Goal: Task Accomplishment & Management: Complete application form

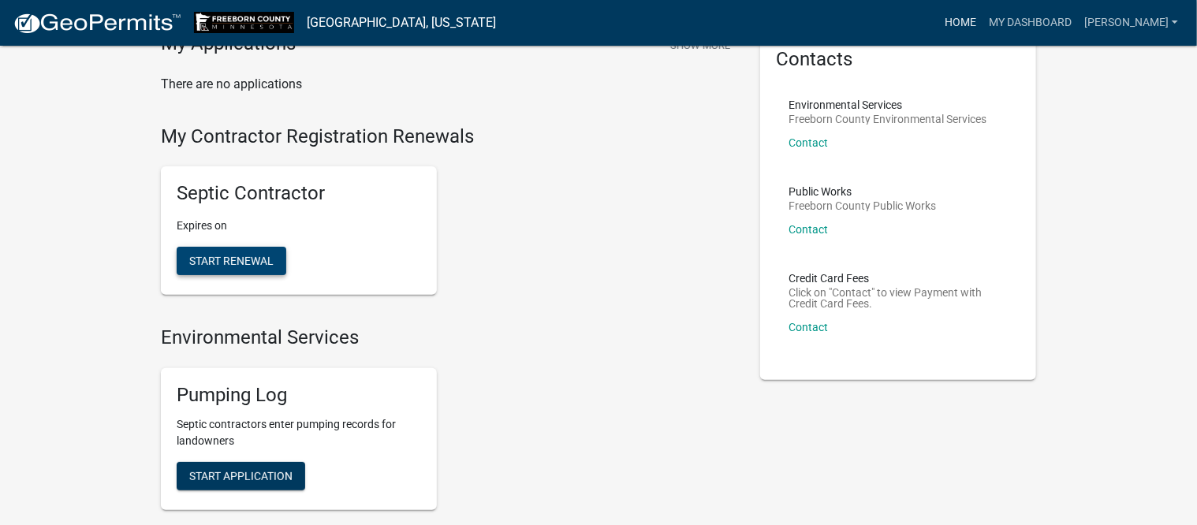
scroll to position [197, 0]
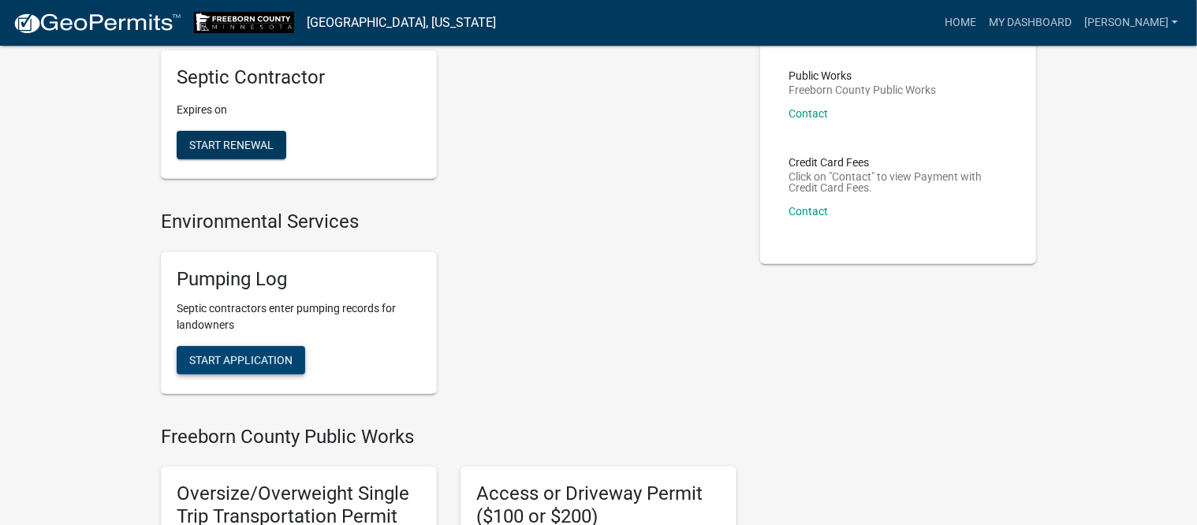
click at [252, 356] on span "Start Application" at bounding box center [240, 359] width 103 height 13
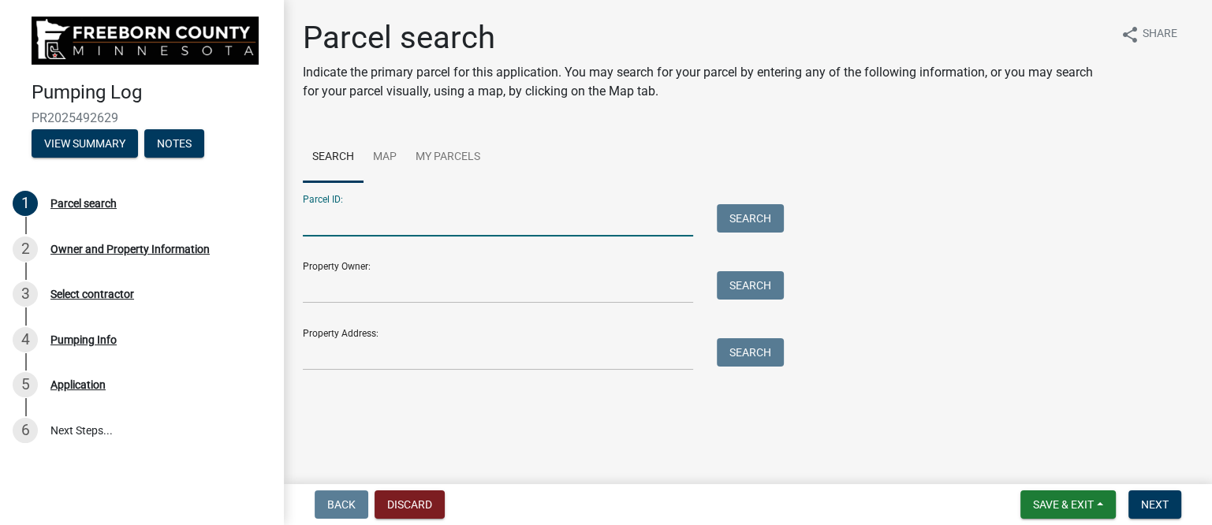
click at [369, 221] on input "Parcel ID:" at bounding box center [498, 220] width 390 height 32
type input "080200010"
click at [749, 211] on button "Search" at bounding box center [750, 218] width 67 height 28
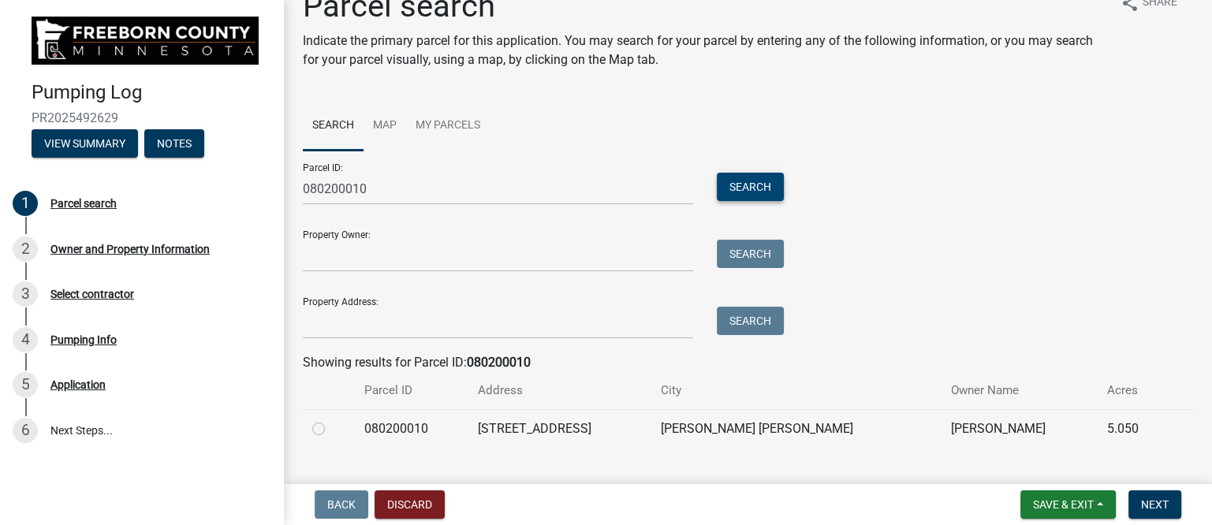
scroll to position [63, 0]
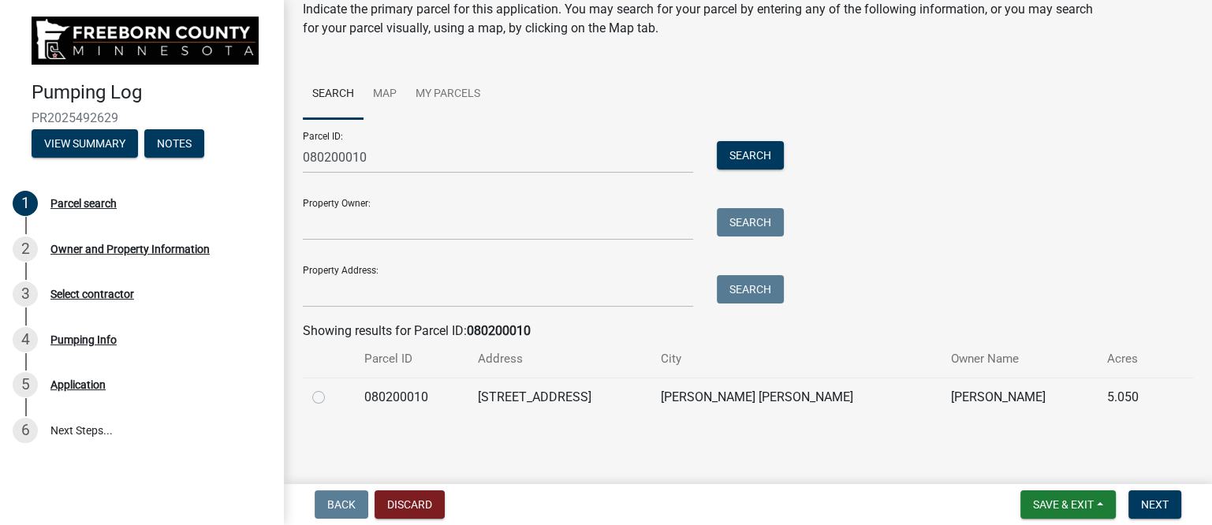
click at [331, 388] on label at bounding box center [331, 388] width 0 height 0
click at [331, 398] on input "radio" at bounding box center [336, 393] width 10 height 10
radio input "true"
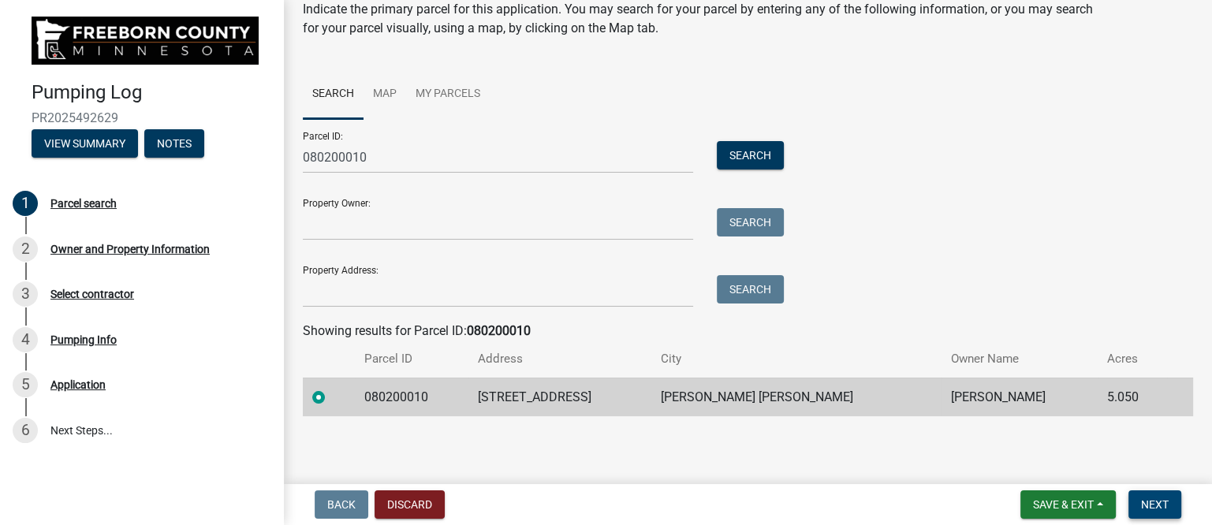
click at [1152, 503] on span "Next" at bounding box center [1155, 504] width 28 height 13
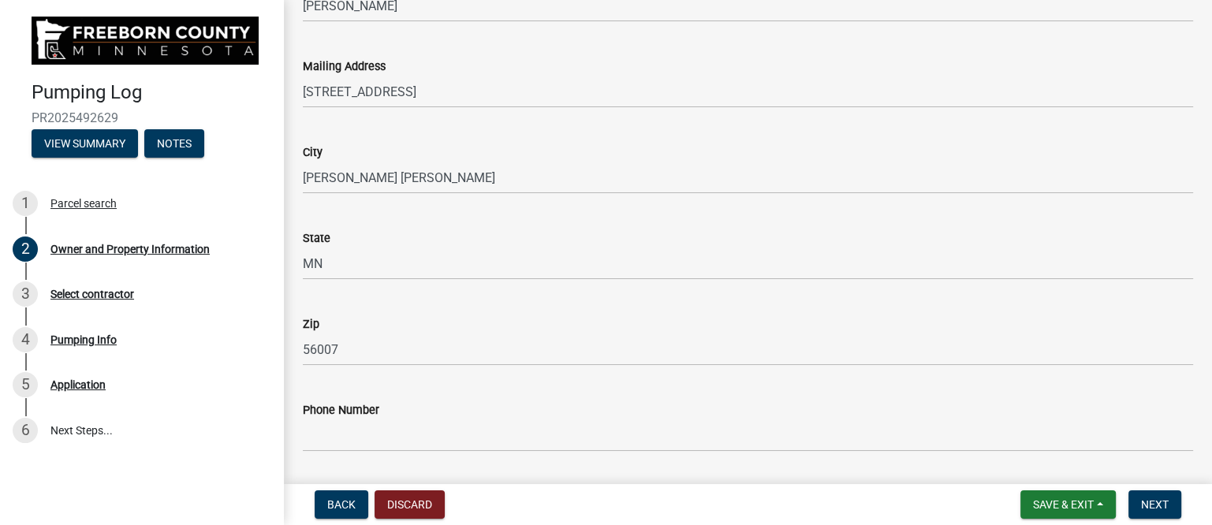
scroll to position [394, 0]
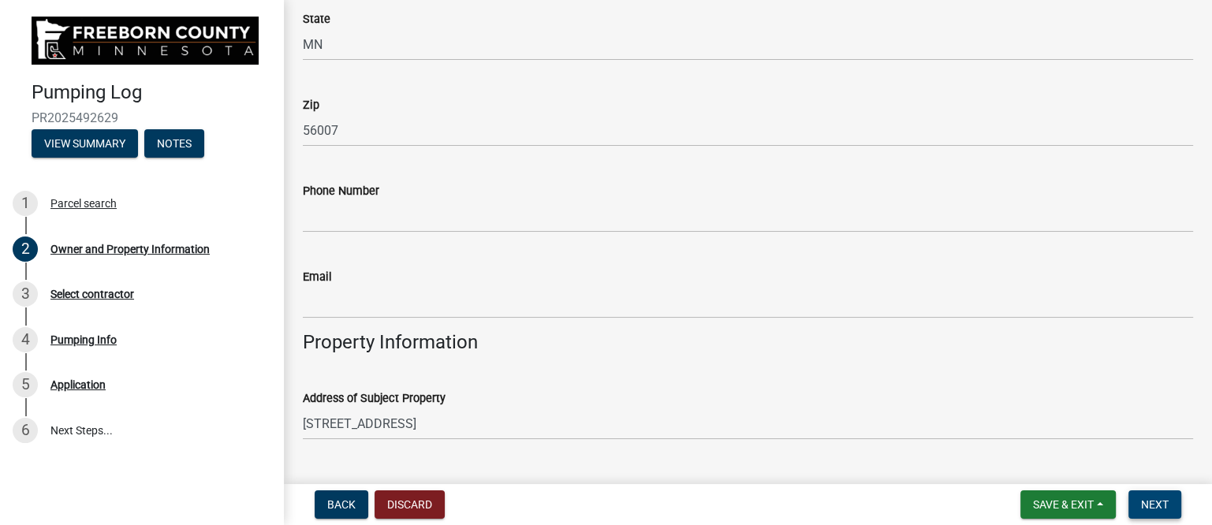
click at [1161, 502] on span "Next" at bounding box center [1155, 504] width 28 height 13
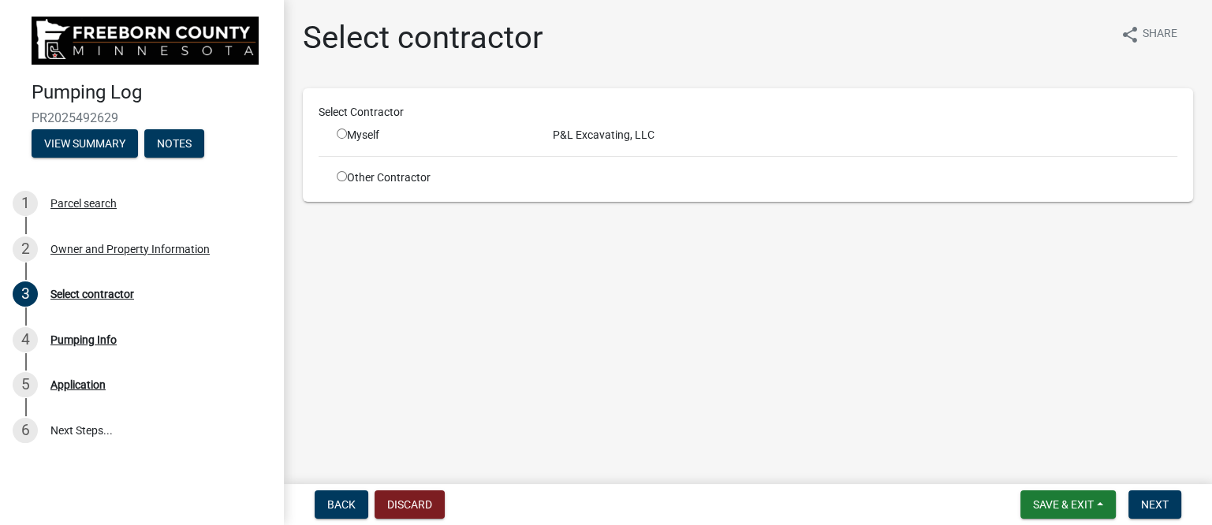
click at [368, 138] on div "Myself" at bounding box center [433, 135] width 192 height 17
click at [341, 131] on input "radio" at bounding box center [342, 134] width 10 height 10
radio input "true"
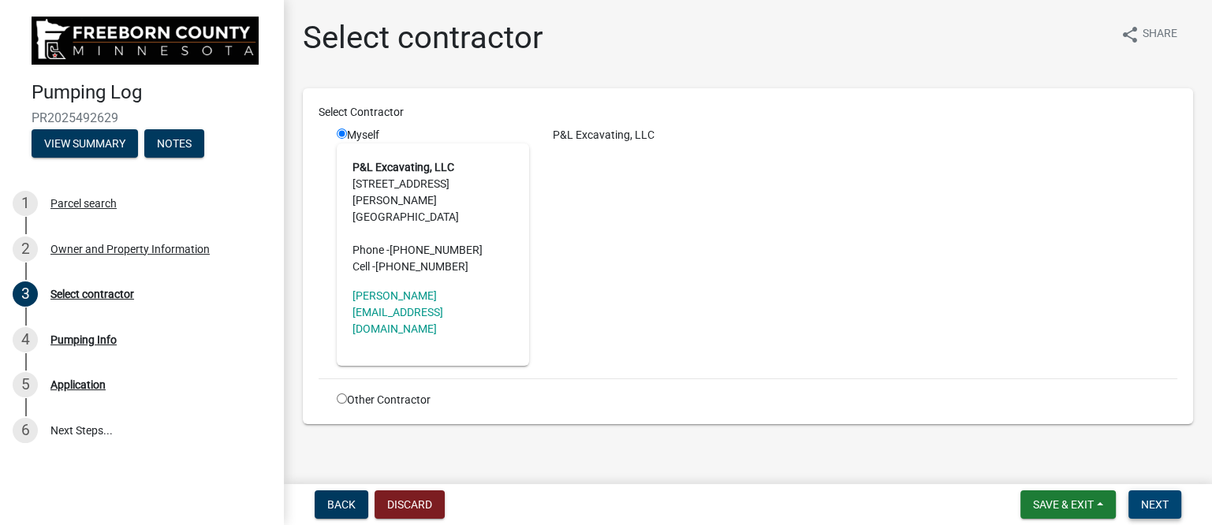
click at [1148, 496] on button "Next" at bounding box center [1155, 505] width 53 height 28
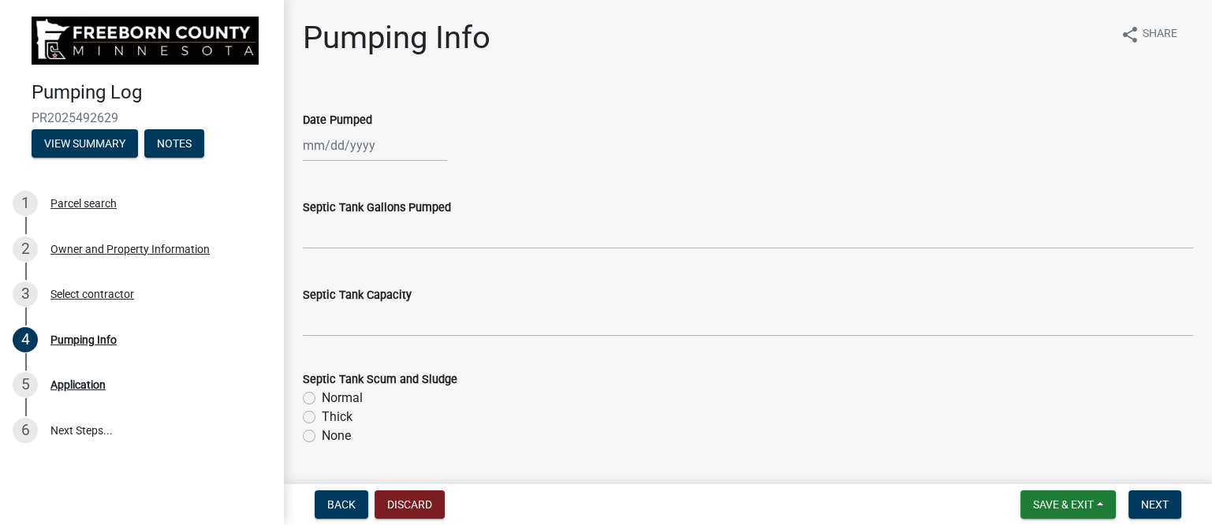
click at [349, 150] on div at bounding box center [375, 145] width 144 height 32
select select "10"
select select "2025"
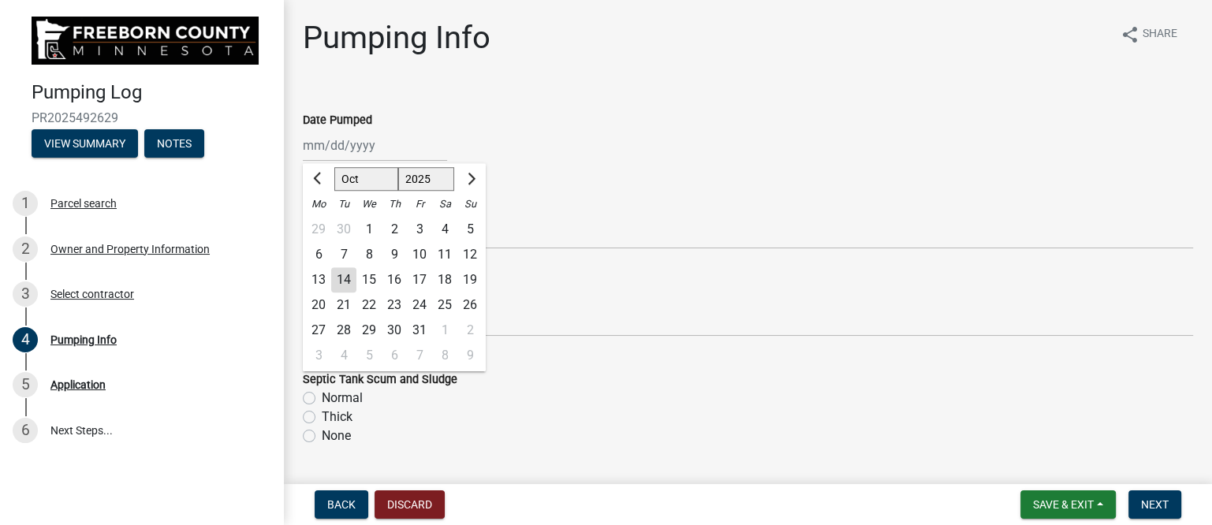
click at [321, 278] on div "13" at bounding box center [318, 279] width 25 height 25
type input "[DATE]"
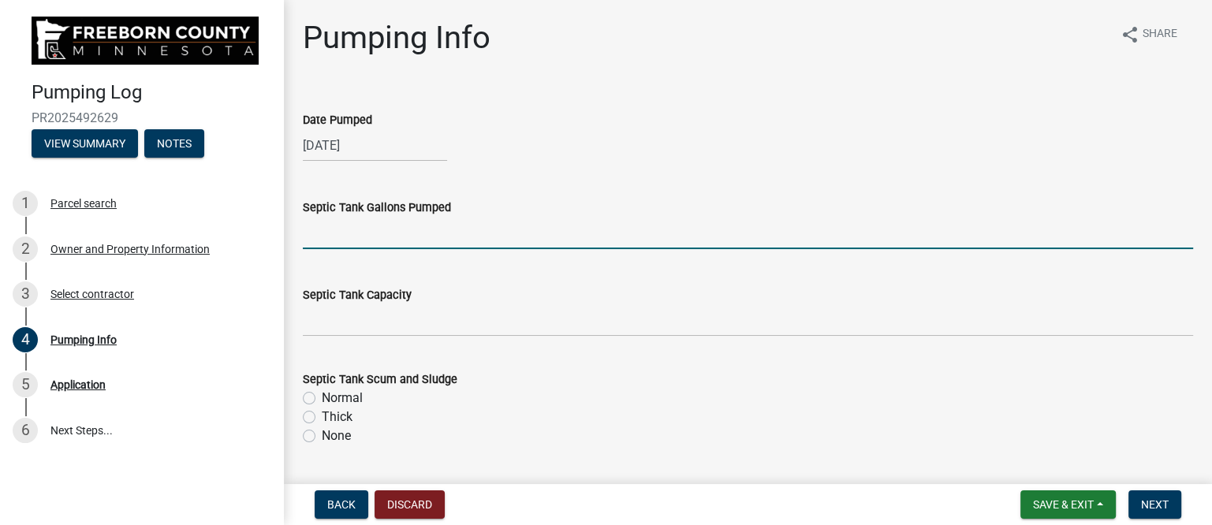
click at [344, 239] on input "text" at bounding box center [748, 233] width 890 height 32
type input "2250"
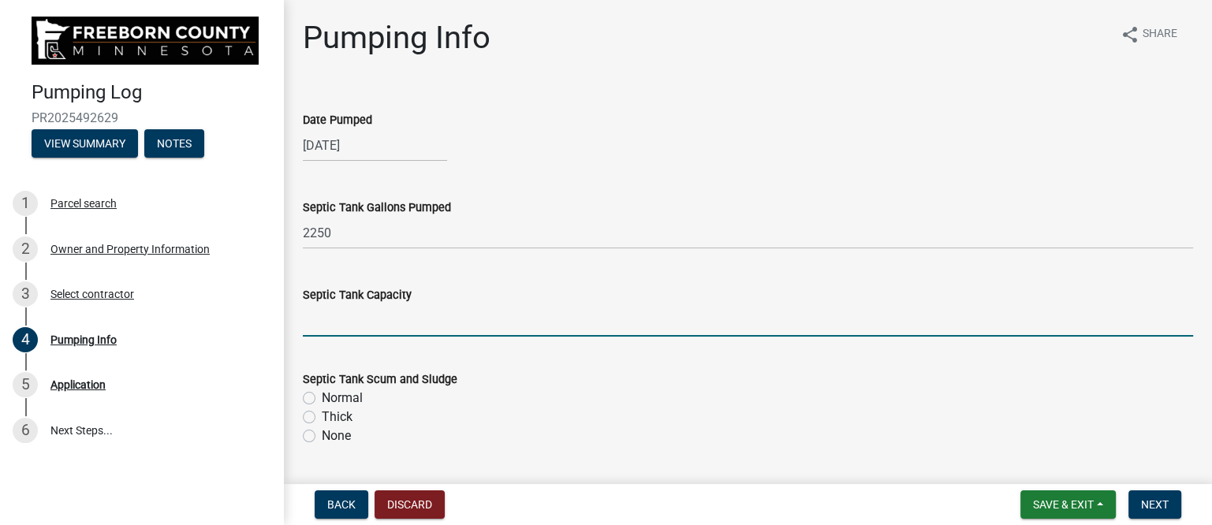
click at [358, 323] on input "text" at bounding box center [748, 320] width 890 height 32
type input "2250"
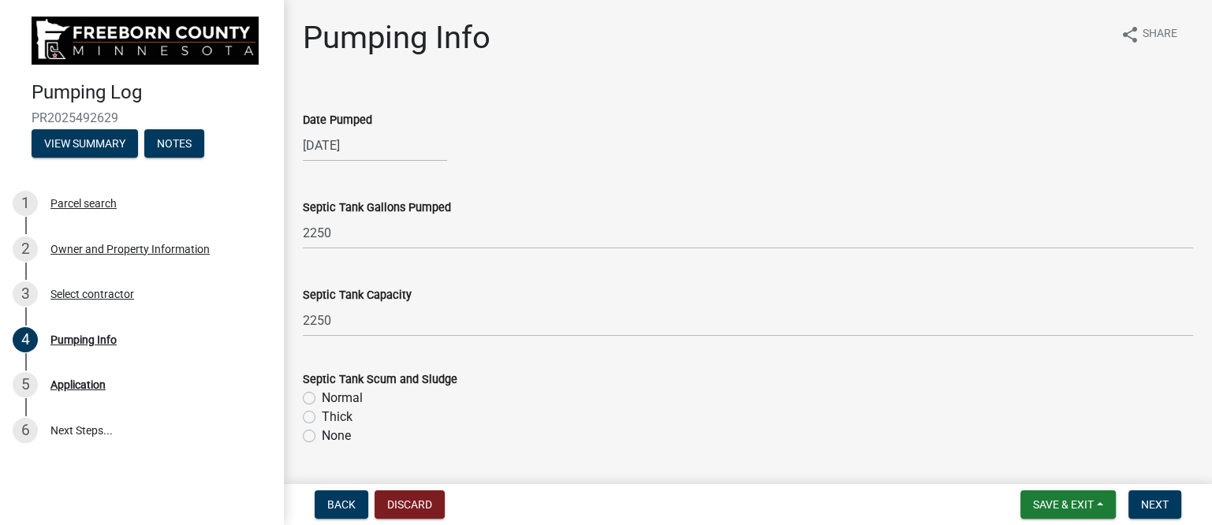
click at [322, 397] on label "Normal" at bounding box center [342, 398] width 41 height 19
click at [322, 397] on input "Normal" at bounding box center [327, 394] width 10 height 10
radio input "true"
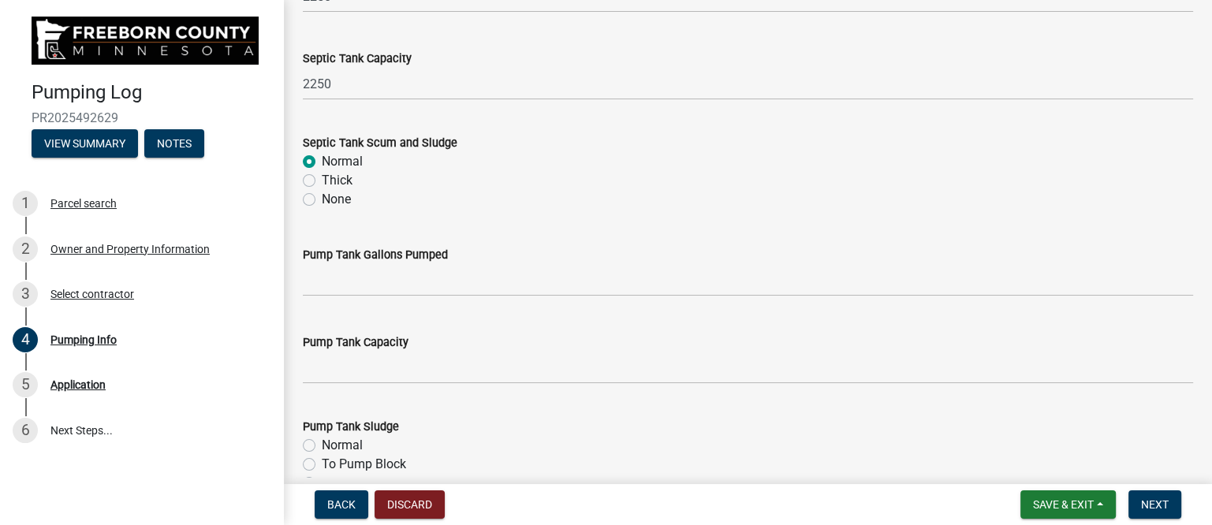
scroll to position [394, 0]
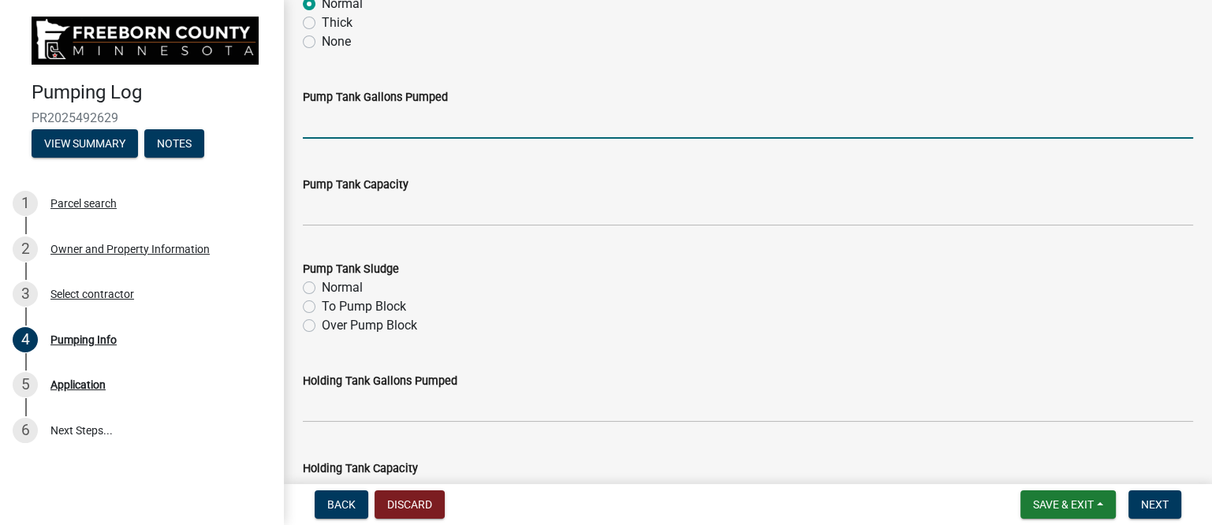
click at [408, 129] on input "text" at bounding box center [748, 122] width 890 height 32
type input "200"
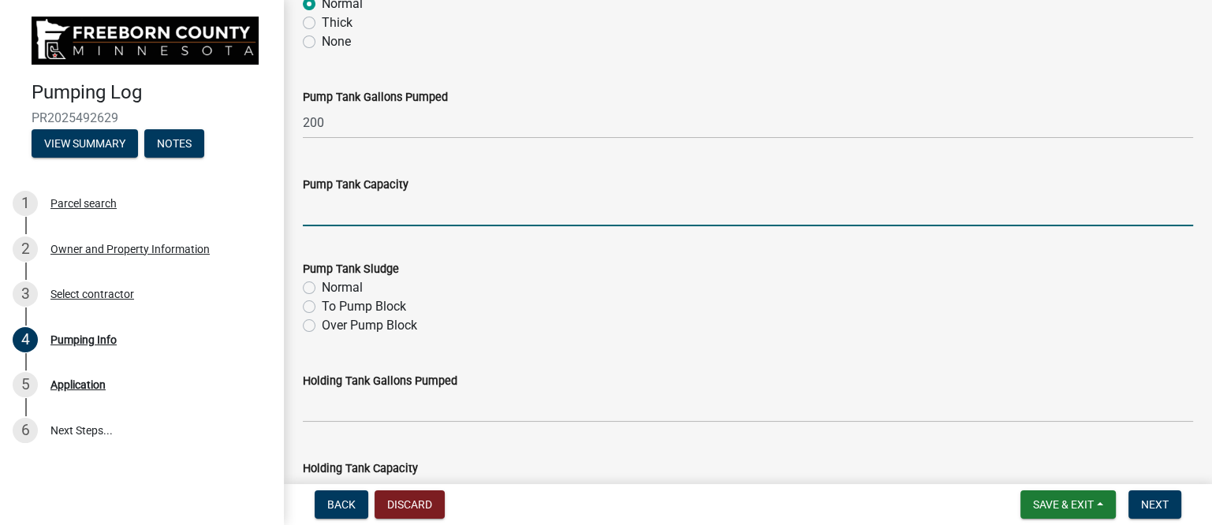
drag, startPoint x: 385, startPoint y: 203, endPoint x: 379, endPoint y: 195, distance: 10.1
click at [385, 203] on input "text" at bounding box center [748, 210] width 890 height 32
type input "600"
click at [349, 285] on label "Normal" at bounding box center [342, 287] width 41 height 19
click at [332, 285] on input "Normal" at bounding box center [327, 283] width 10 height 10
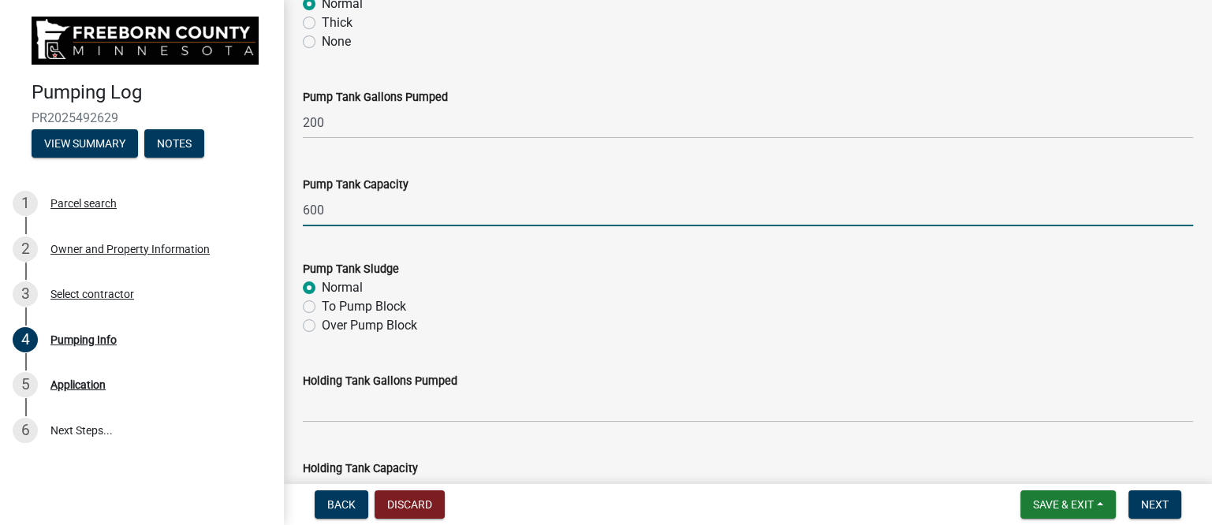
radio input "true"
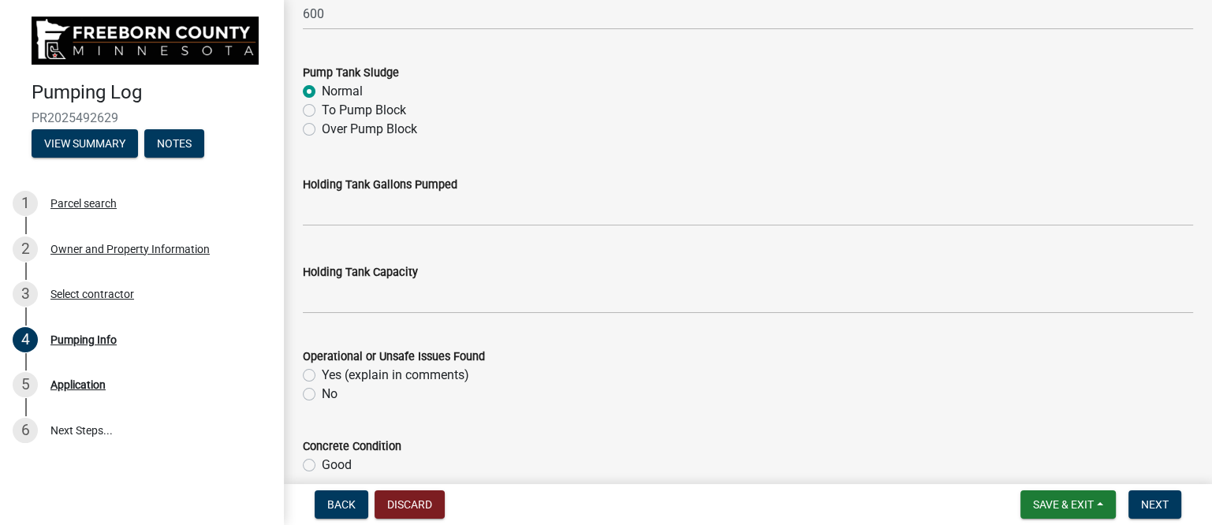
scroll to position [592, 0]
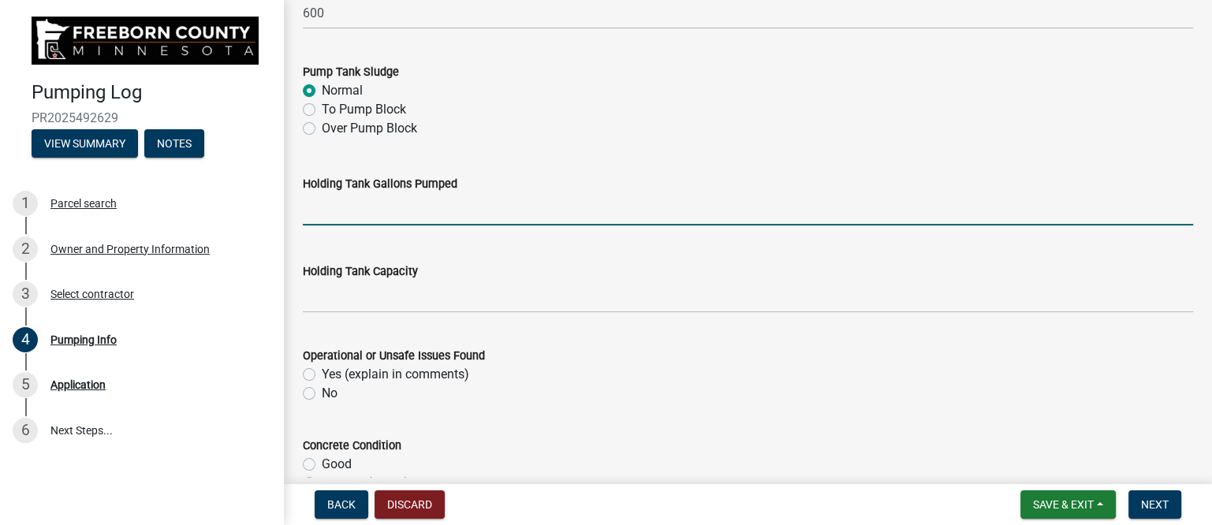
click at [360, 214] on input "text" at bounding box center [748, 209] width 890 height 32
type input "1000"
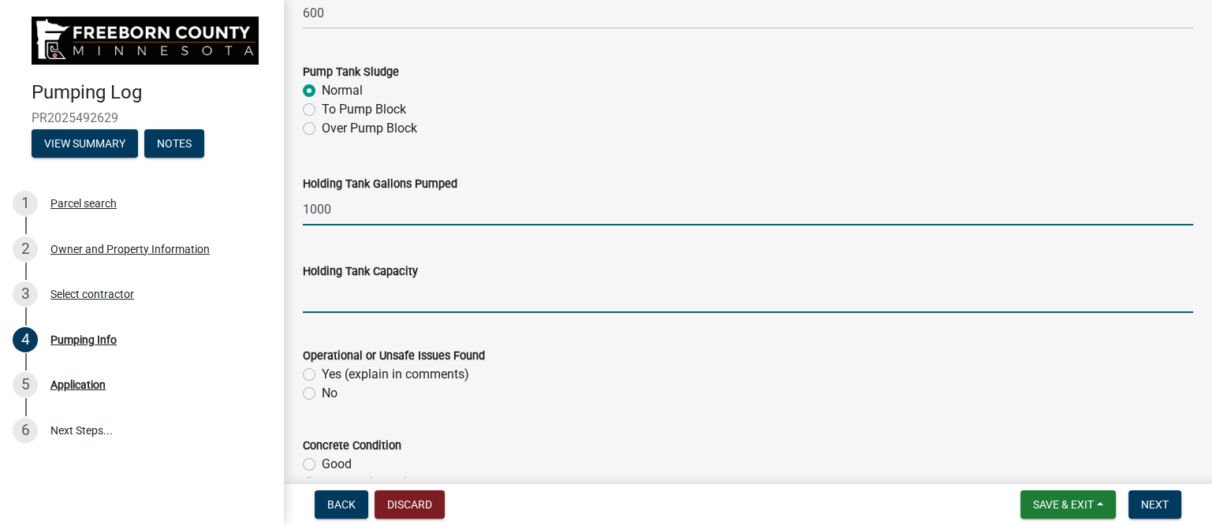
click at [365, 297] on input "text" at bounding box center [748, 297] width 890 height 32
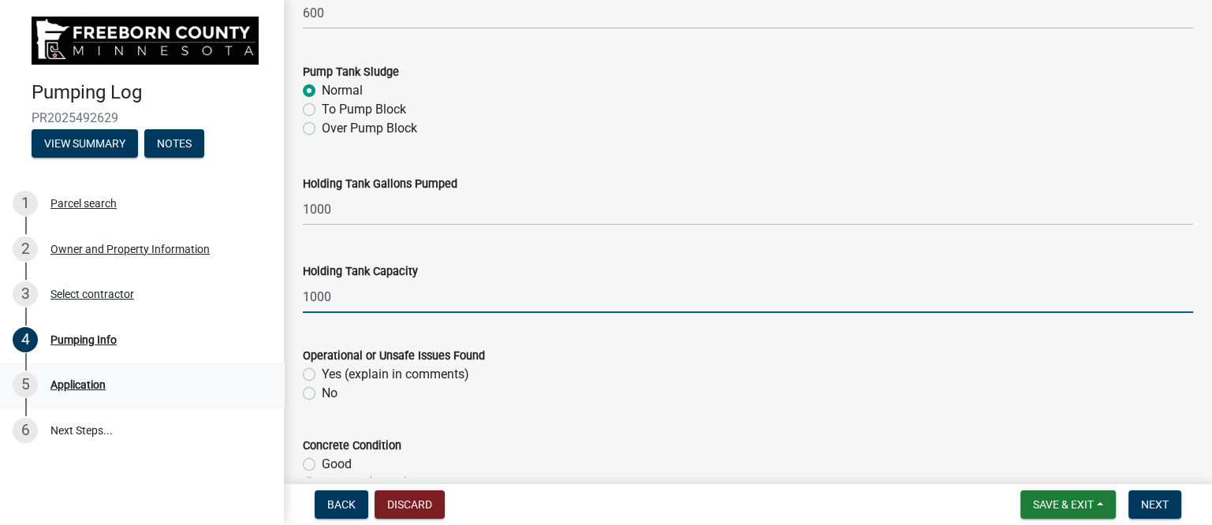
type input "1000"
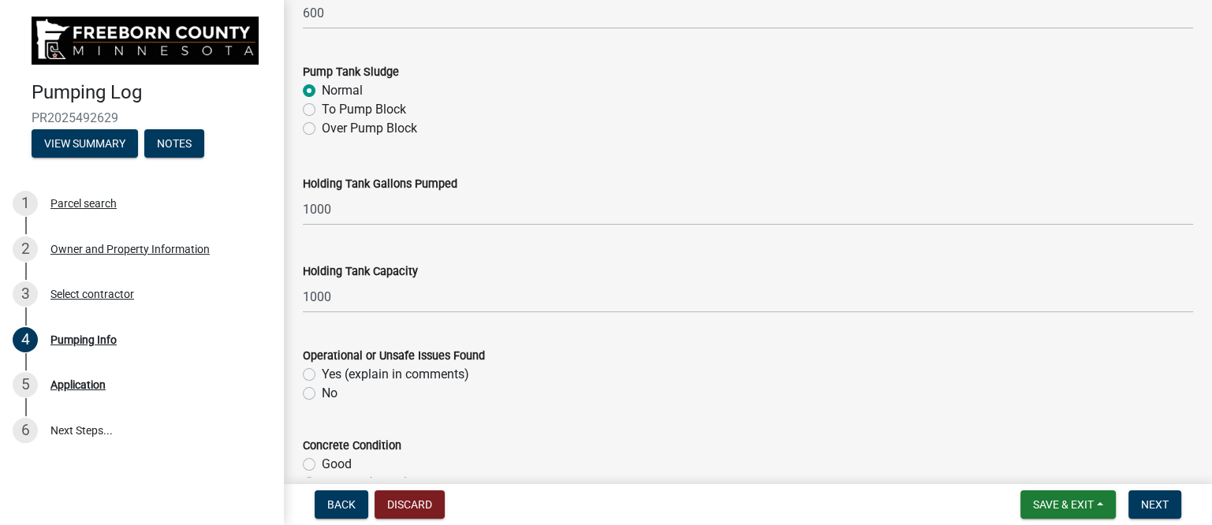
click at [322, 373] on label "Yes (explain in comments)" at bounding box center [395, 374] width 147 height 19
click at [322, 373] on input "Yes (explain in comments)" at bounding box center [327, 370] width 10 height 10
radio input "true"
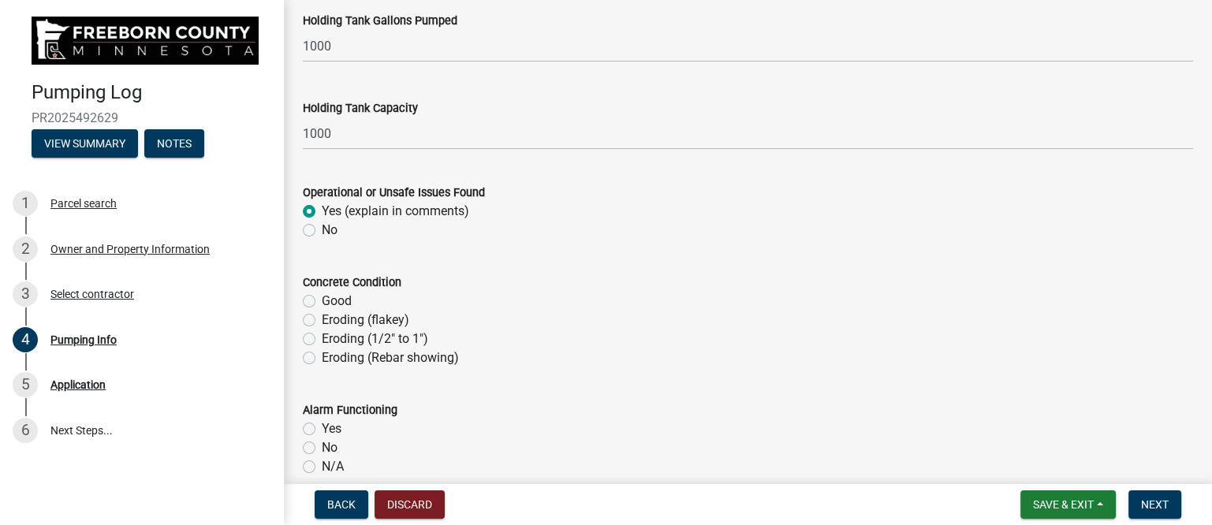
scroll to position [886, 0]
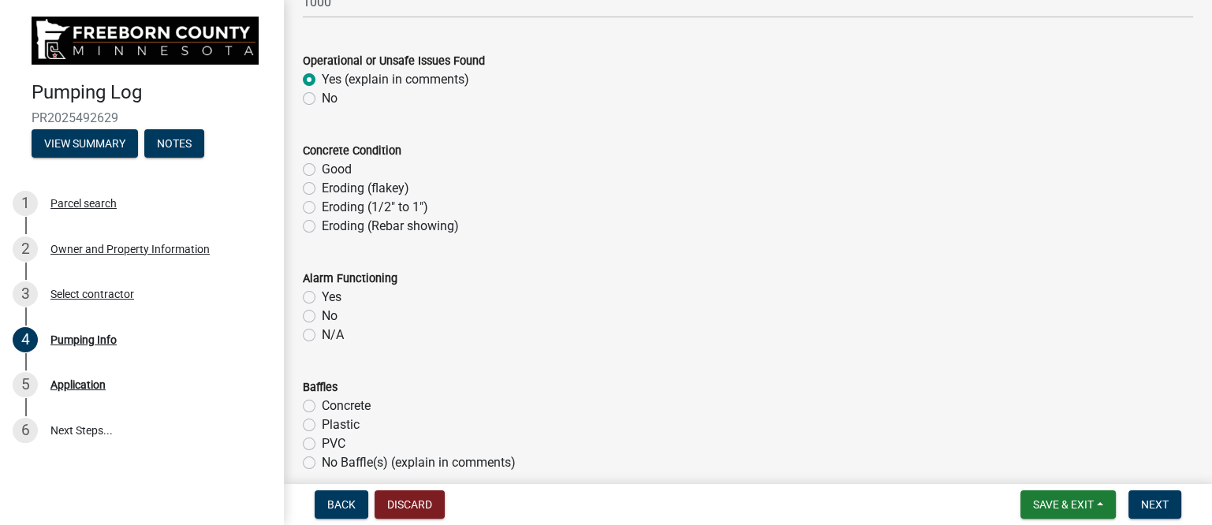
click at [322, 168] on label "Good" at bounding box center [337, 169] width 30 height 19
click at [322, 168] on input "Good" at bounding box center [327, 165] width 10 height 10
radio input "true"
click at [322, 296] on label "Yes" at bounding box center [332, 297] width 20 height 19
click at [322, 296] on input "Yes" at bounding box center [327, 293] width 10 height 10
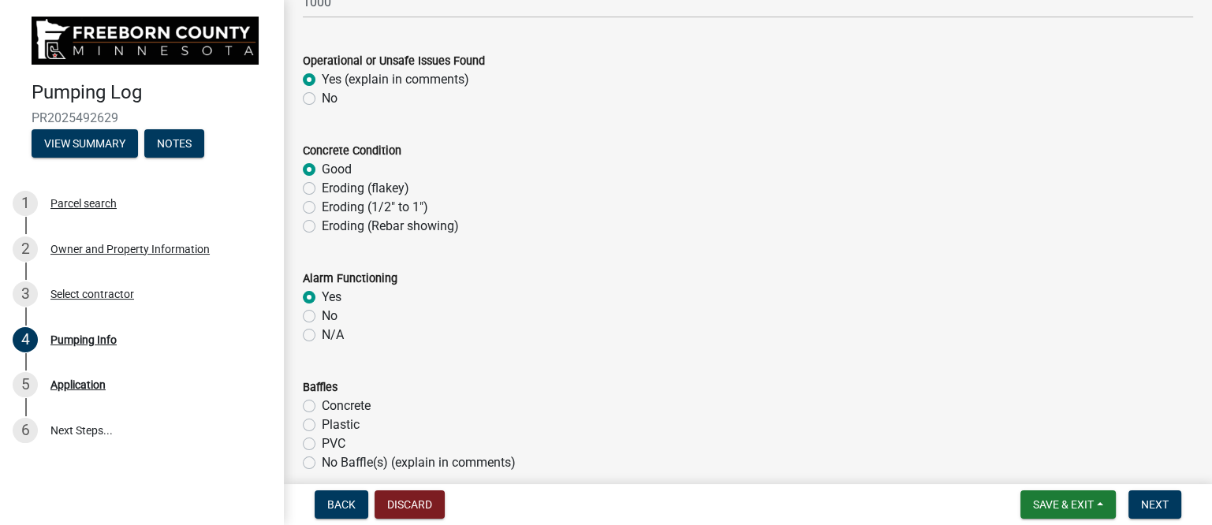
radio input "true"
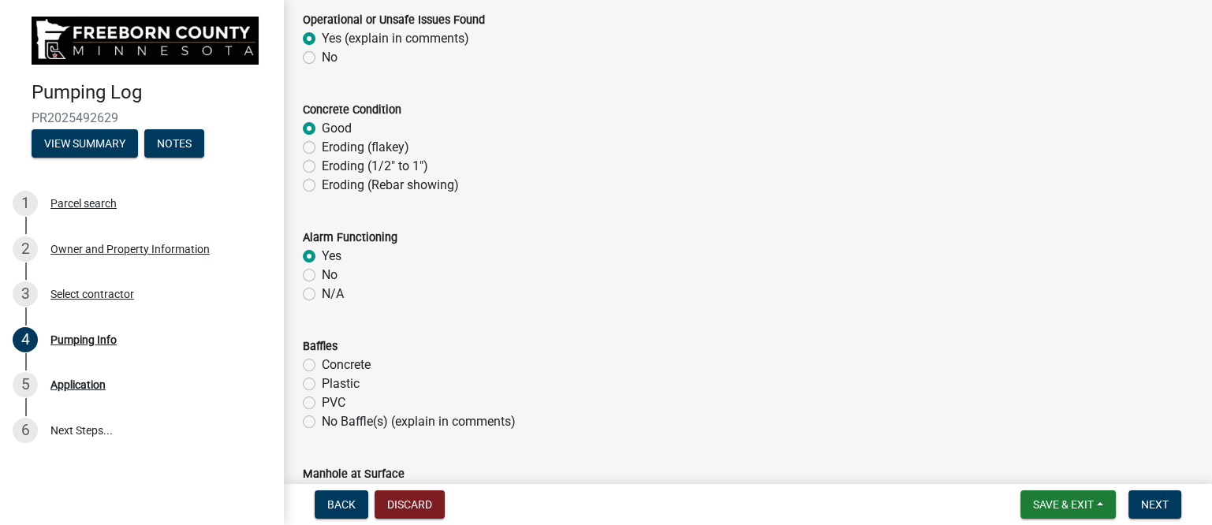
scroll to position [986, 0]
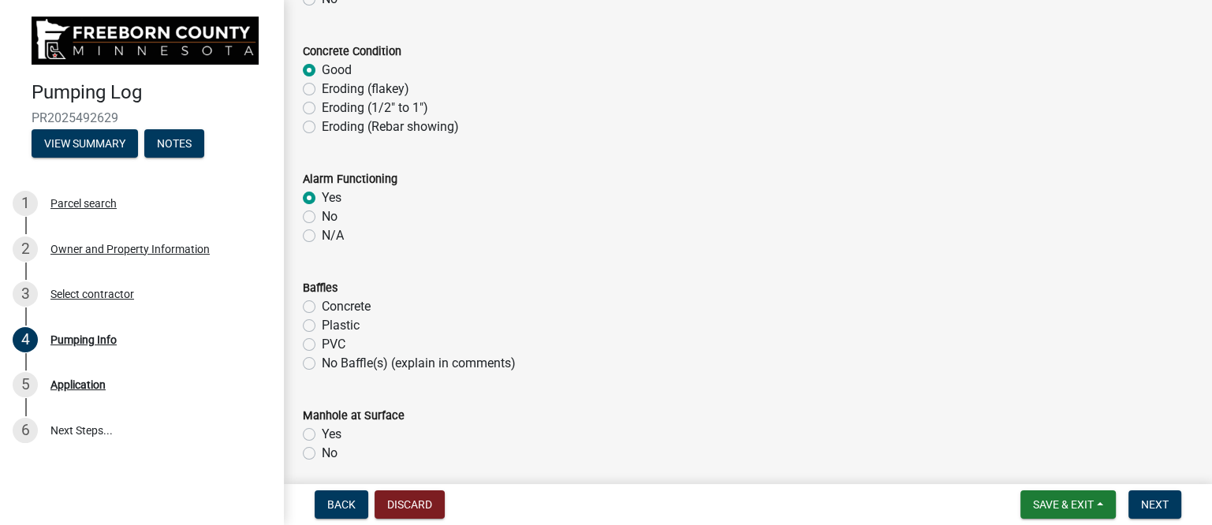
click at [322, 324] on label "Plastic" at bounding box center [341, 325] width 38 height 19
click at [322, 324] on input "Plastic" at bounding box center [327, 321] width 10 height 10
radio input "true"
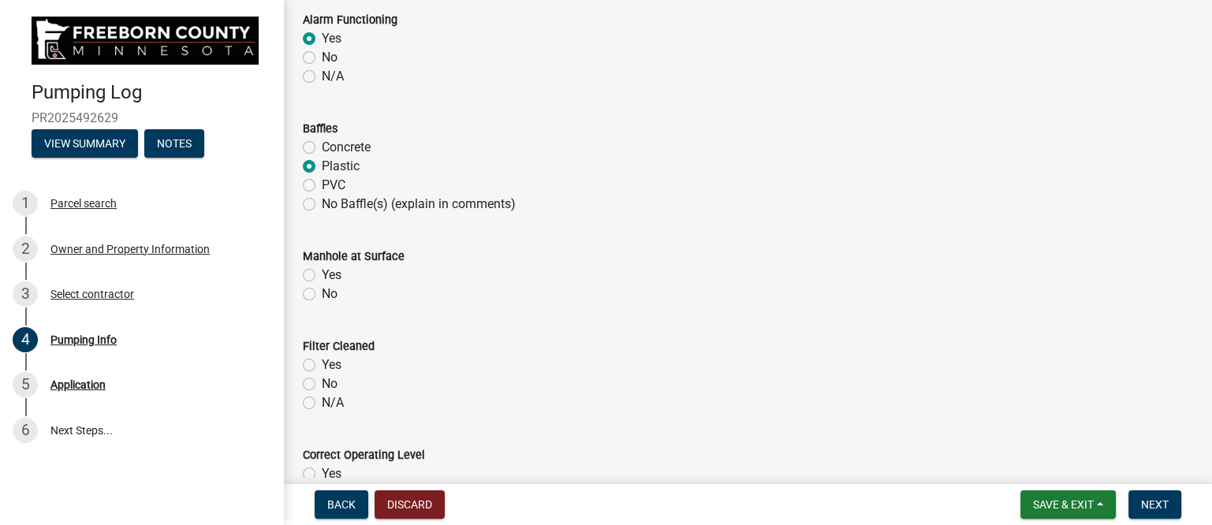
scroll to position [1183, 0]
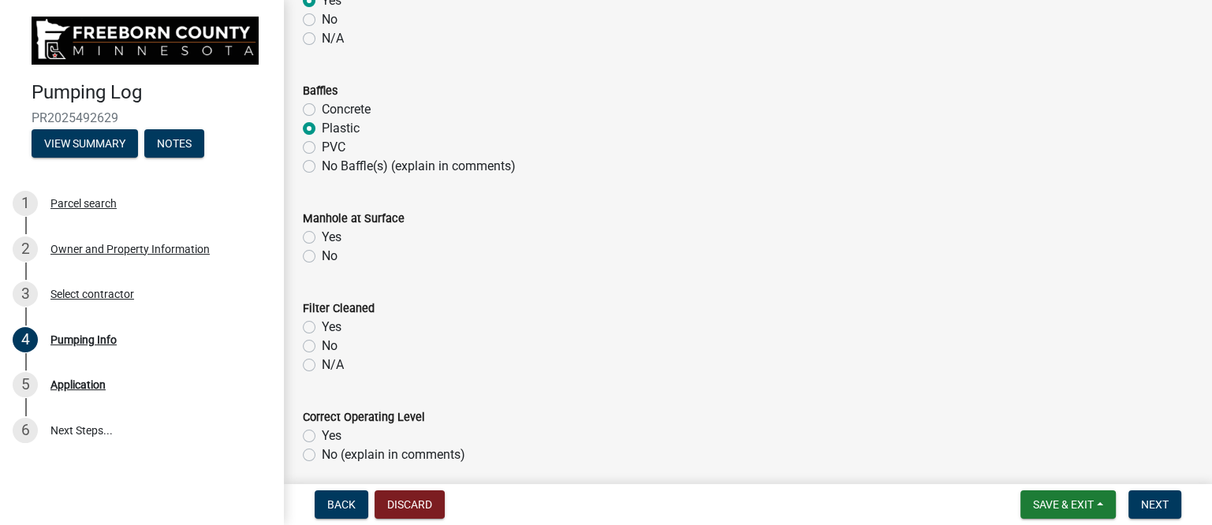
click at [322, 362] on label "N/A" at bounding box center [333, 365] width 22 height 19
click at [322, 362] on input "N/A" at bounding box center [327, 361] width 10 height 10
radio input "true"
click at [322, 236] on label "Yes" at bounding box center [332, 237] width 20 height 19
click at [322, 236] on input "Yes" at bounding box center [327, 233] width 10 height 10
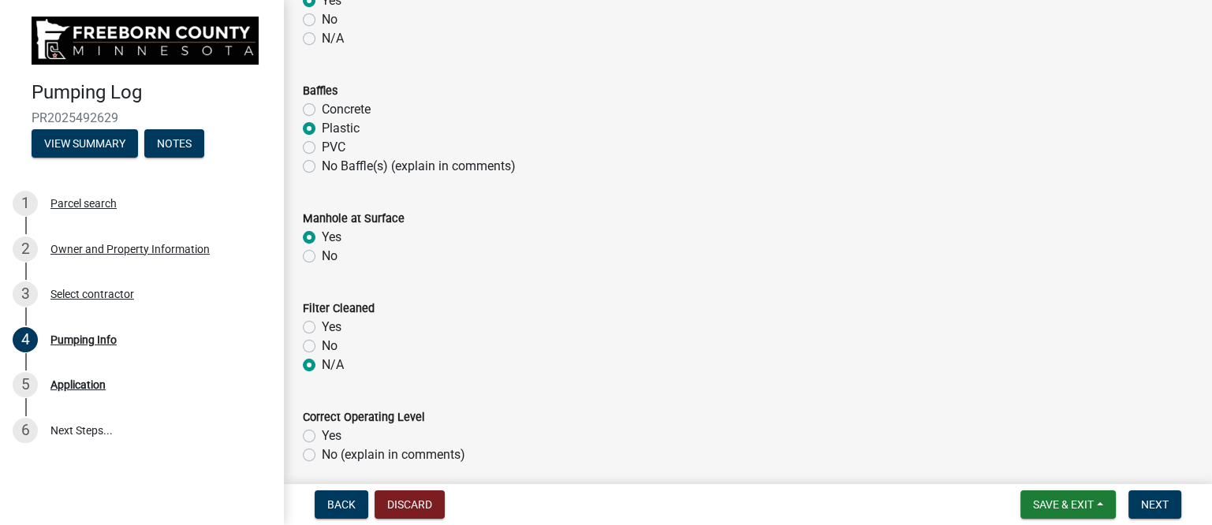
radio input "true"
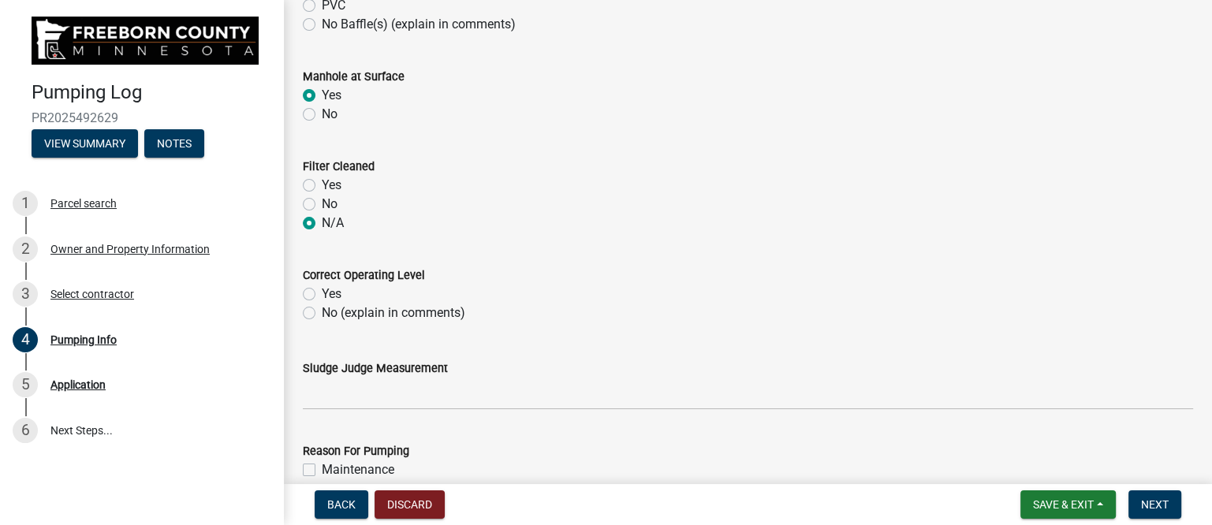
scroll to position [1380, 0]
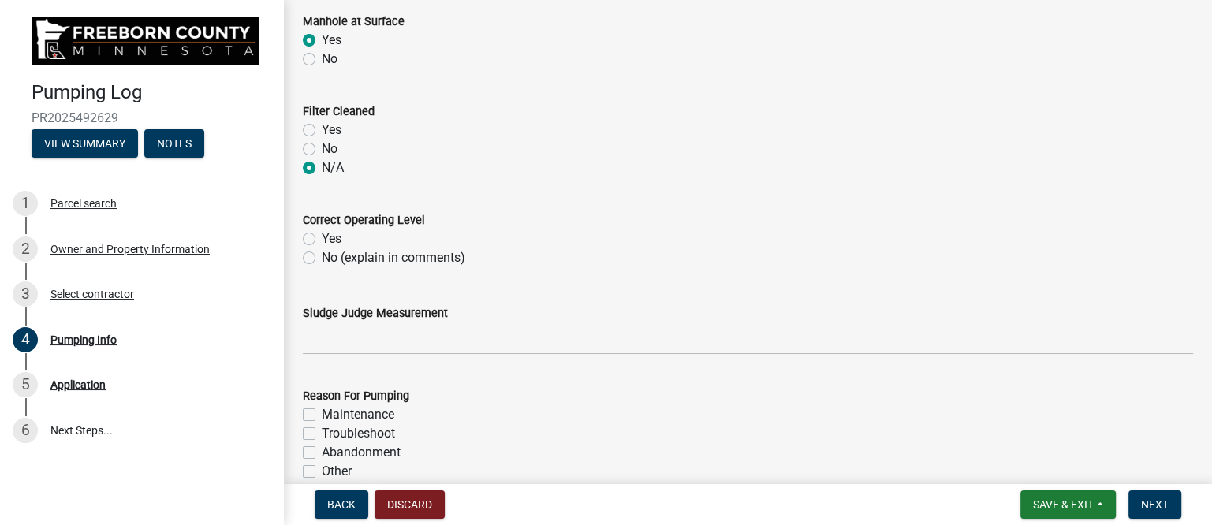
click at [311, 231] on div "Yes" at bounding box center [748, 239] width 890 height 19
click at [322, 236] on label "Yes" at bounding box center [332, 239] width 20 height 19
click at [322, 236] on input "Yes" at bounding box center [327, 235] width 10 height 10
radio input "true"
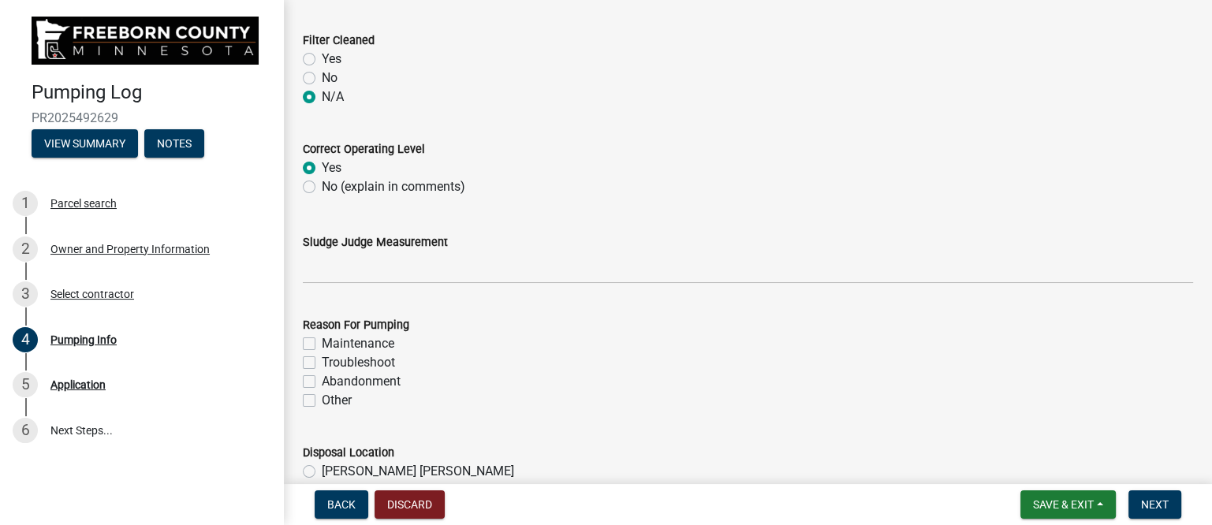
scroll to position [1479, 0]
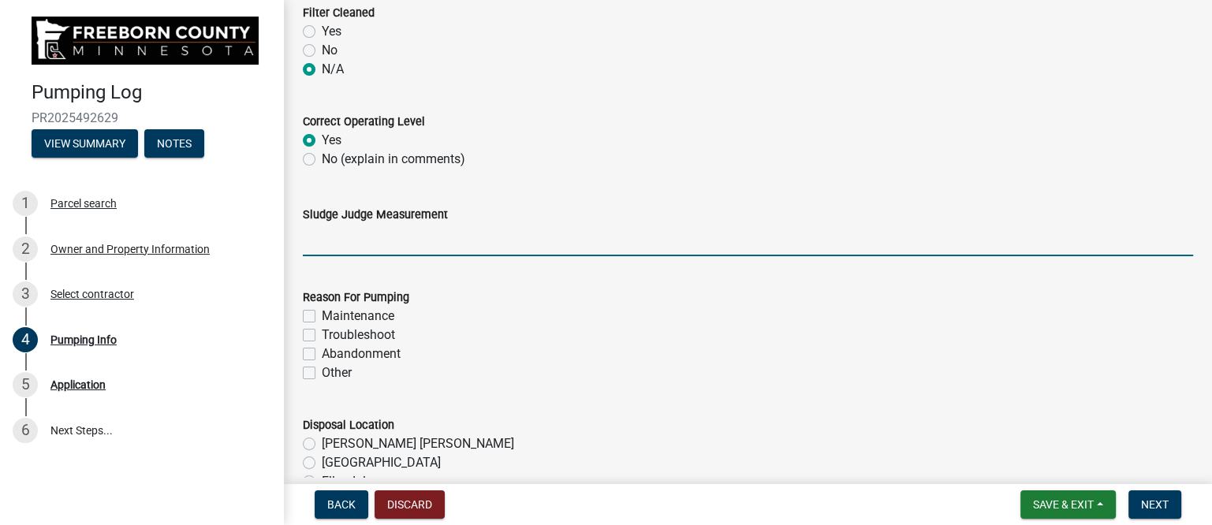
click at [348, 242] on input "Sludge Judge Measurement" at bounding box center [748, 240] width 890 height 32
click at [386, 240] on input "Septic: Scum 1" Sludge 8" Pump: Sludge .5"" at bounding box center [748, 240] width 890 height 32
drag, startPoint x: 542, startPoint y: 242, endPoint x: 550, endPoint y: 242, distance: 8.7
click at [550, 242] on input "Septic: Scum 2" Sludge 8" Pump: Sludge .5"" at bounding box center [748, 240] width 890 height 32
type input "Septic: Scum 2" Sludge 8" Pump: Sludge 0""
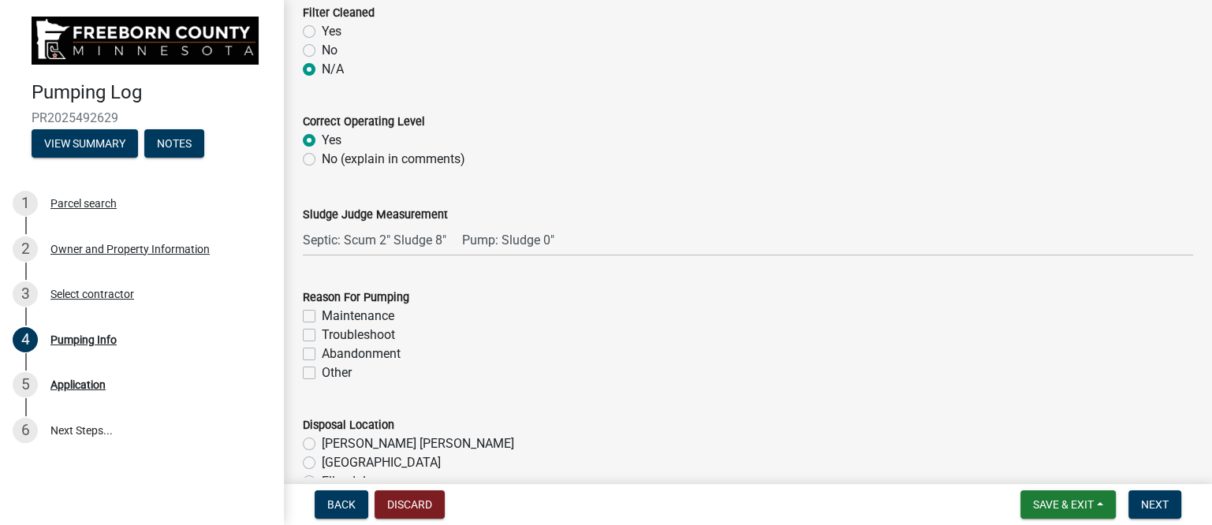
click at [347, 315] on label "Maintenance" at bounding box center [358, 316] width 73 height 19
click at [332, 315] on input "Maintenance" at bounding box center [327, 312] width 10 height 10
checkbox input "true"
checkbox input "false"
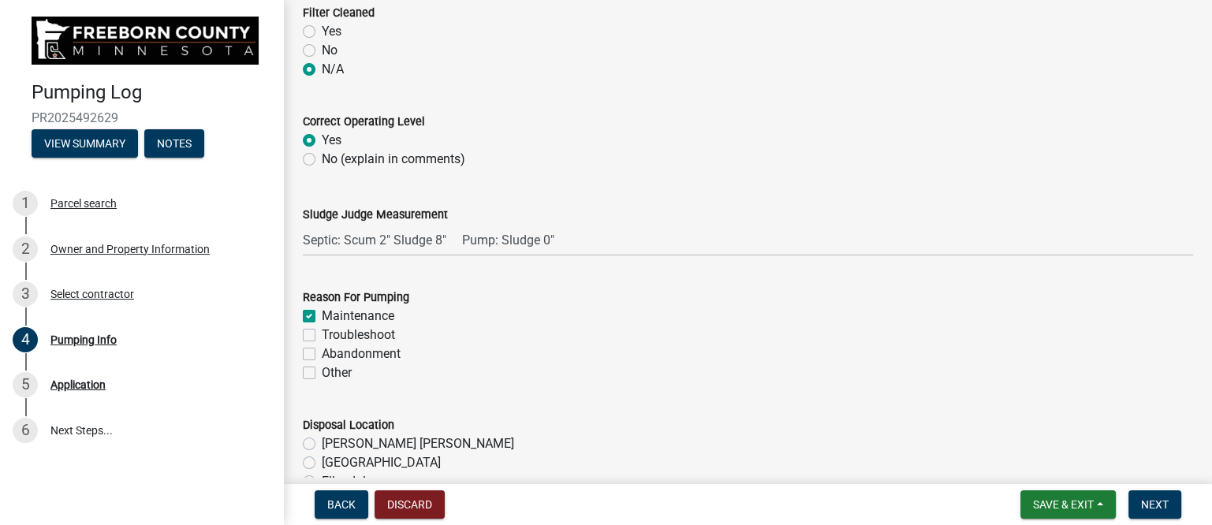
checkbox input "false"
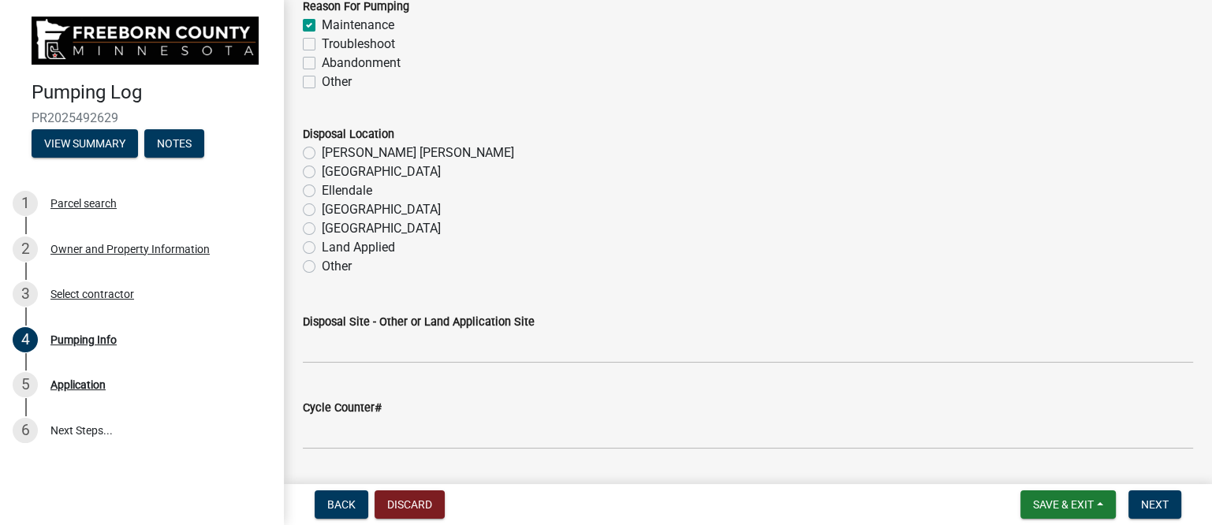
scroll to position [1775, 0]
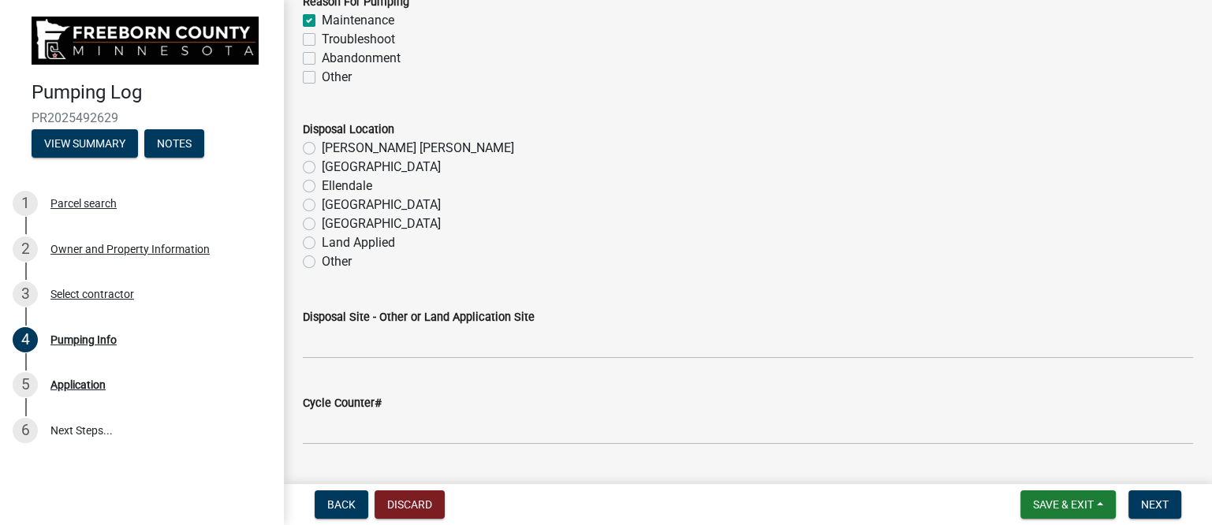
click at [335, 147] on label "[PERSON_NAME] [PERSON_NAME]" at bounding box center [418, 148] width 192 height 19
click at [332, 147] on input "[PERSON_NAME] [PERSON_NAME]" at bounding box center [327, 144] width 10 height 10
radio input "true"
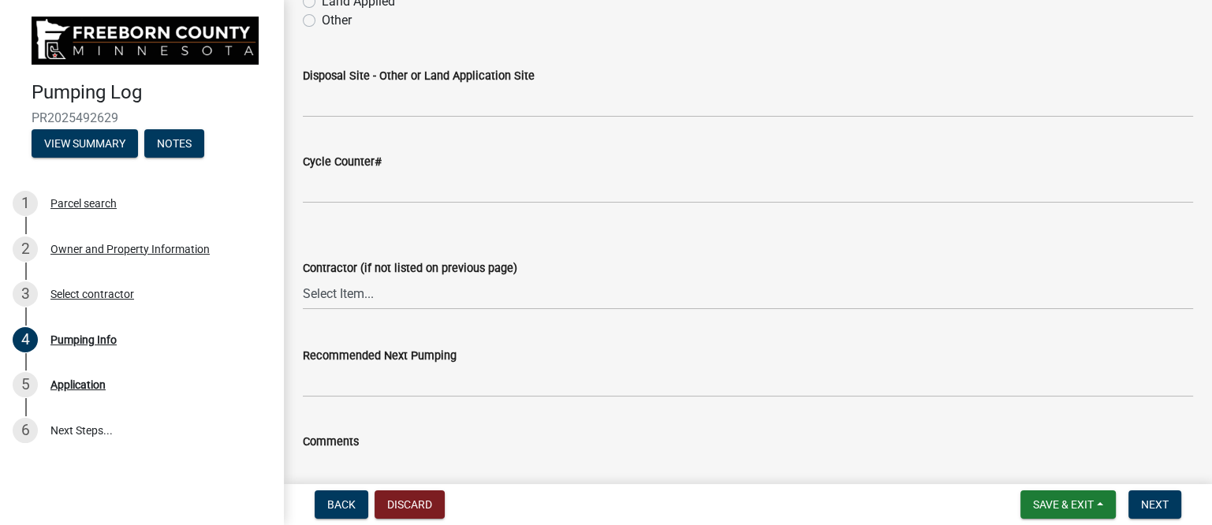
scroll to position [2069, 0]
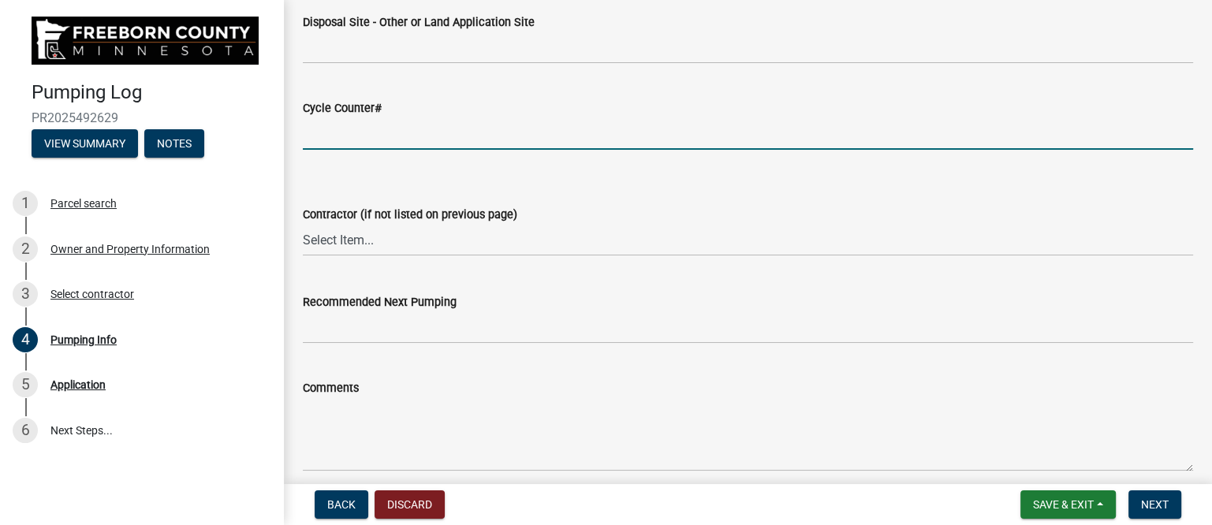
click at [353, 142] on input "text" at bounding box center [748, 134] width 890 height 32
type input "71"
click at [363, 242] on select "Select Item... P & L Excavating Precision Septic Services [PERSON_NAME] Excavat…" at bounding box center [748, 240] width 890 height 32
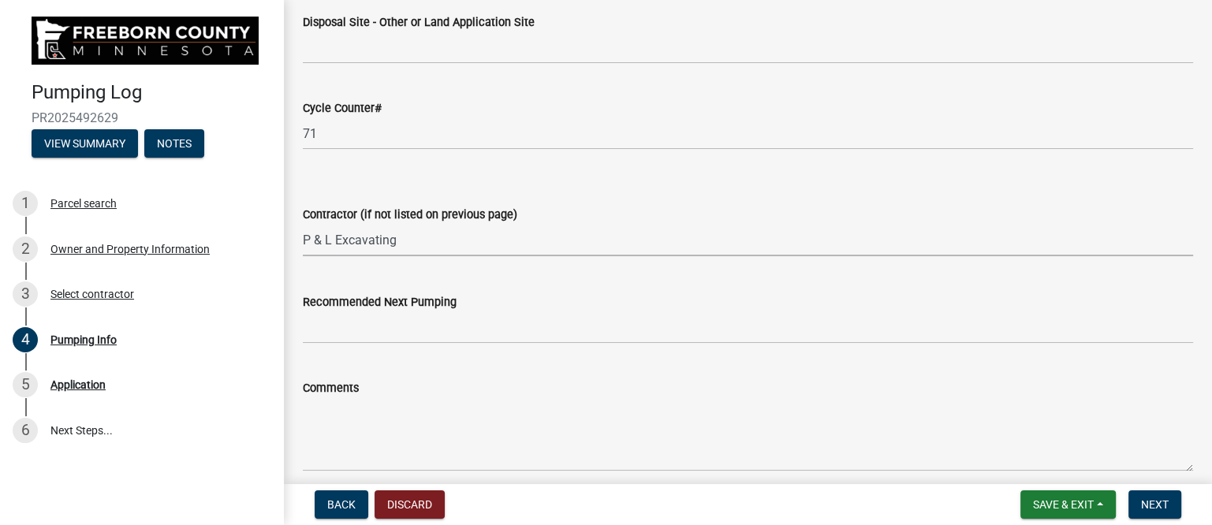
click at [303, 224] on select "Select Item... P & L Excavating Precision Septic Services [PERSON_NAME] Excavat…" at bounding box center [748, 240] width 890 height 32
select select "a4b440af-86cc-4e74-8744-b4ec83ffff55"
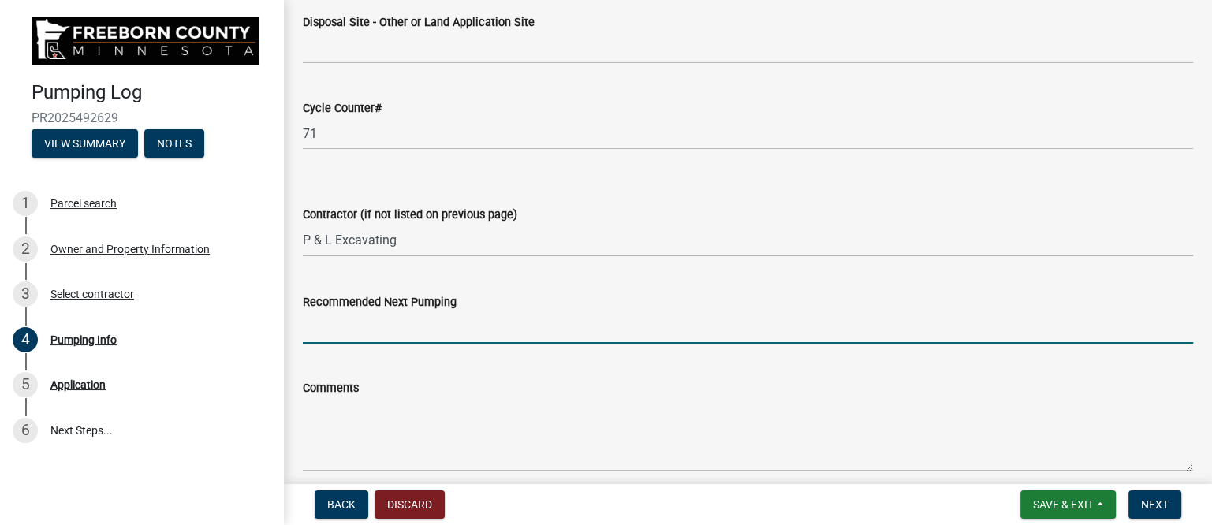
click at [406, 334] on input "Recommended Next Pumping" at bounding box center [748, 328] width 890 height 32
type input "2028"
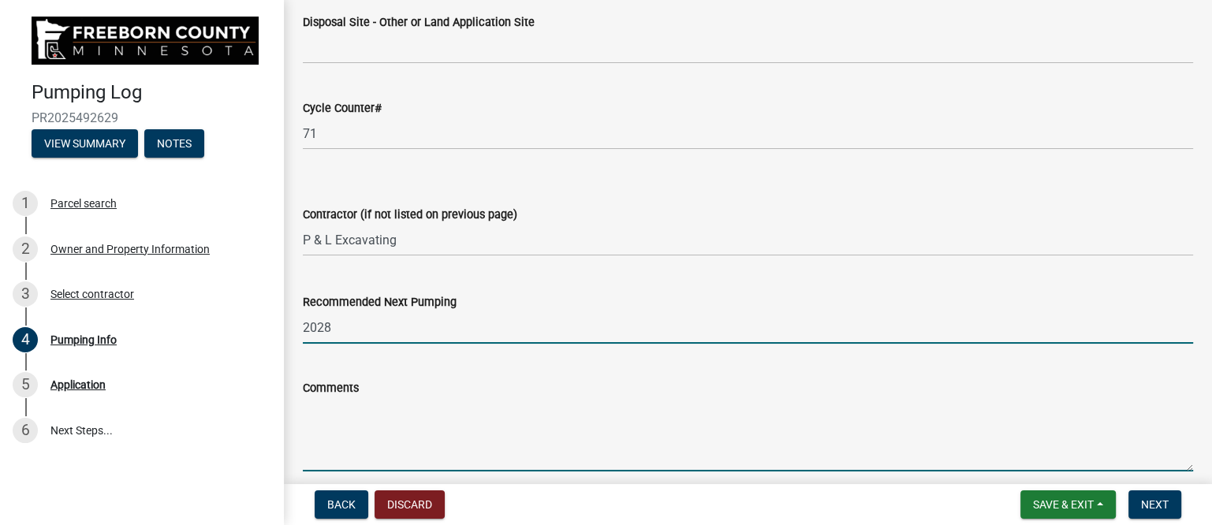
click at [358, 414] on textarea "Comments" at bounding box center [748, 434] width 890 height 74
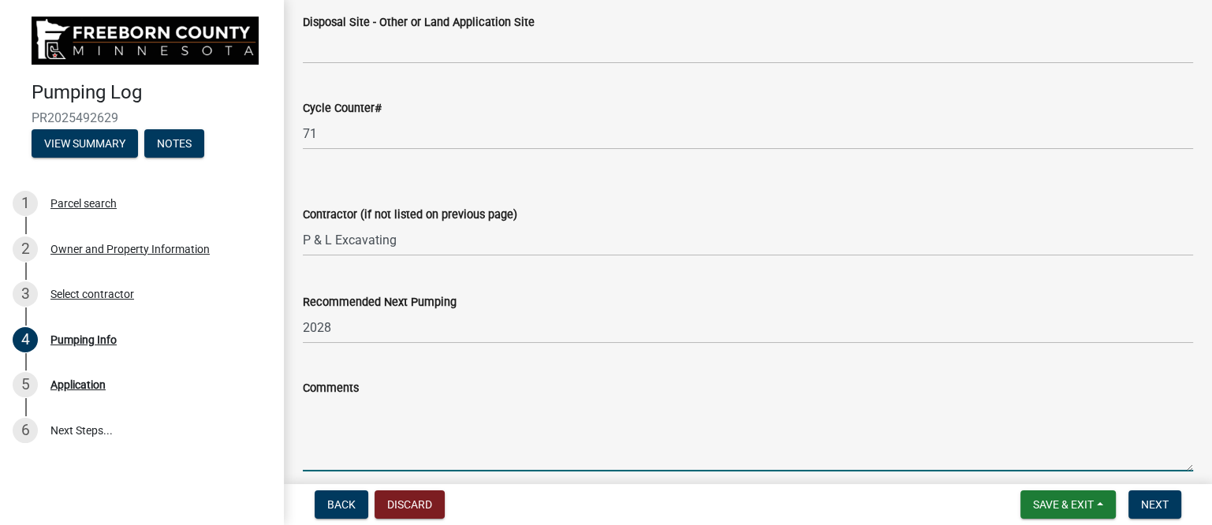
click at [334, 420] on textarea "Comments" at bounding box center [748, 434] width 890 height 74
paste textarea "Existing 500g septic tank inlet baffle good, outlet baffle is cement and fallen…"
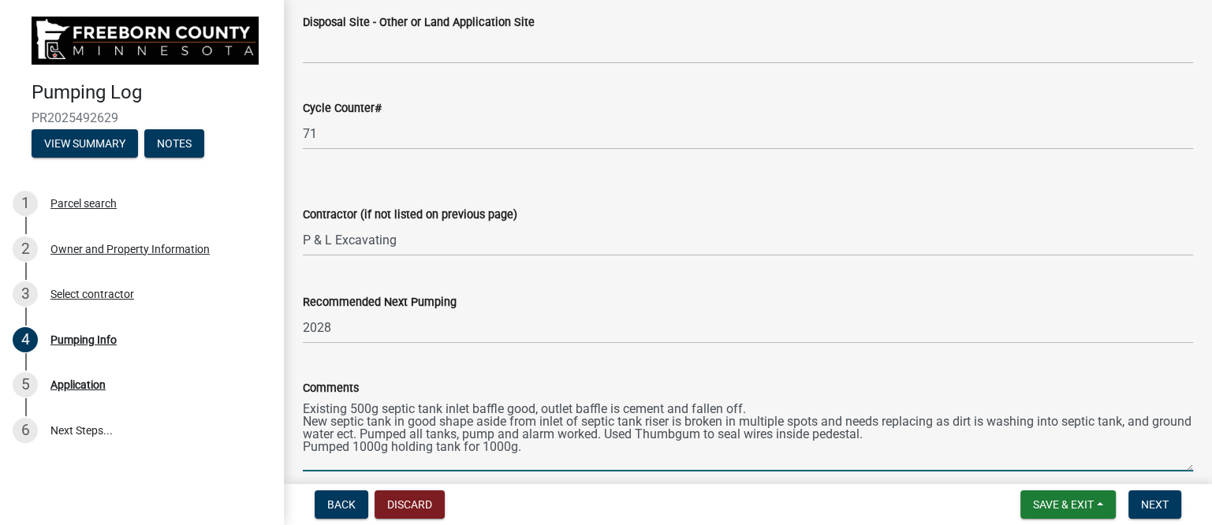
click at [305, 411] on textarea "Existing 500g septic tank inlet baffle good, outlet baffle is cement and fallen…" at bounding box center [748, 434] width 890 height 74
click at [304, 423] on textarea "Existing 500g septic tank inlet baffle good, outlet baffle is cement and fallen…" at bounding box center [748, 434] width 890 height 74
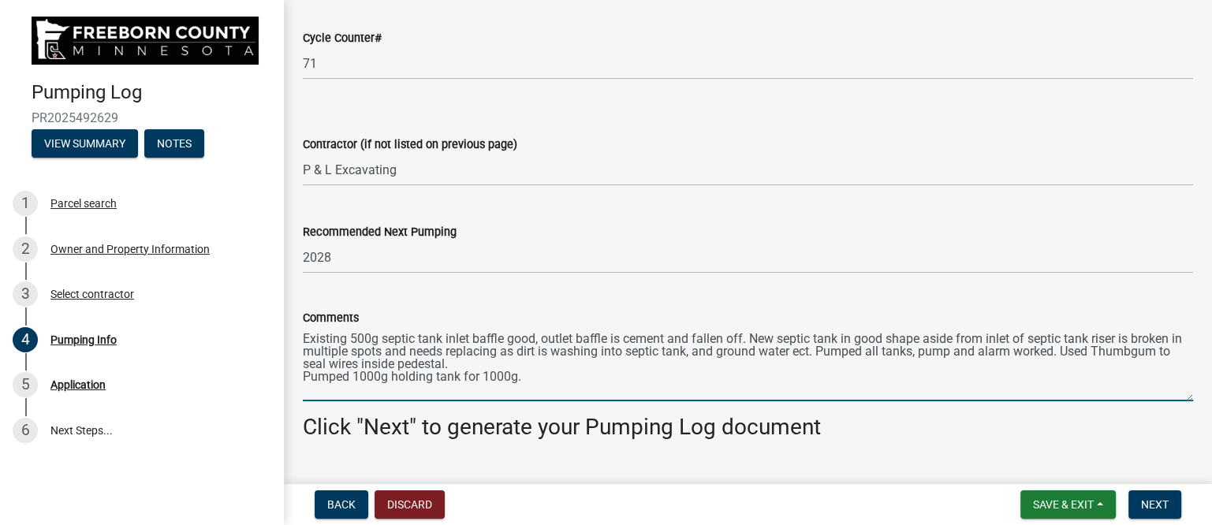
scroll to position [2169, 0]
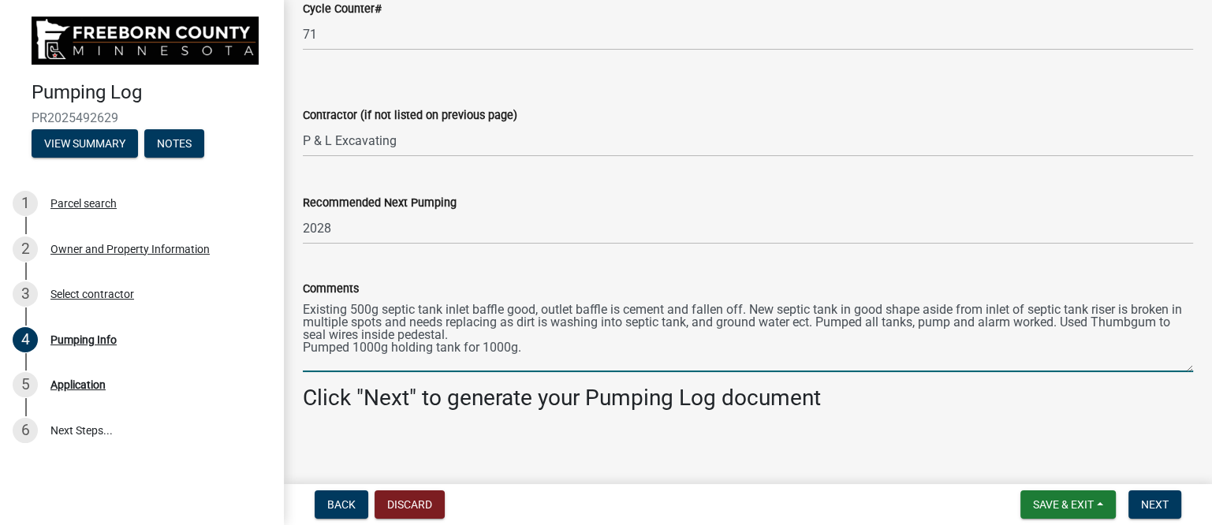
click at [303, 351] on textarea "Existing 500g septic tank inlet baffle good, outlet baffle is cement and fallen…" at bounding box center [748, 335] width 890 height 74
click at [692, 339] on textarea "Existing 500g septic tank inlet baffle good, outlet baffle is cement and fallen…" at bounding box center [748, 335] width 890 height 74
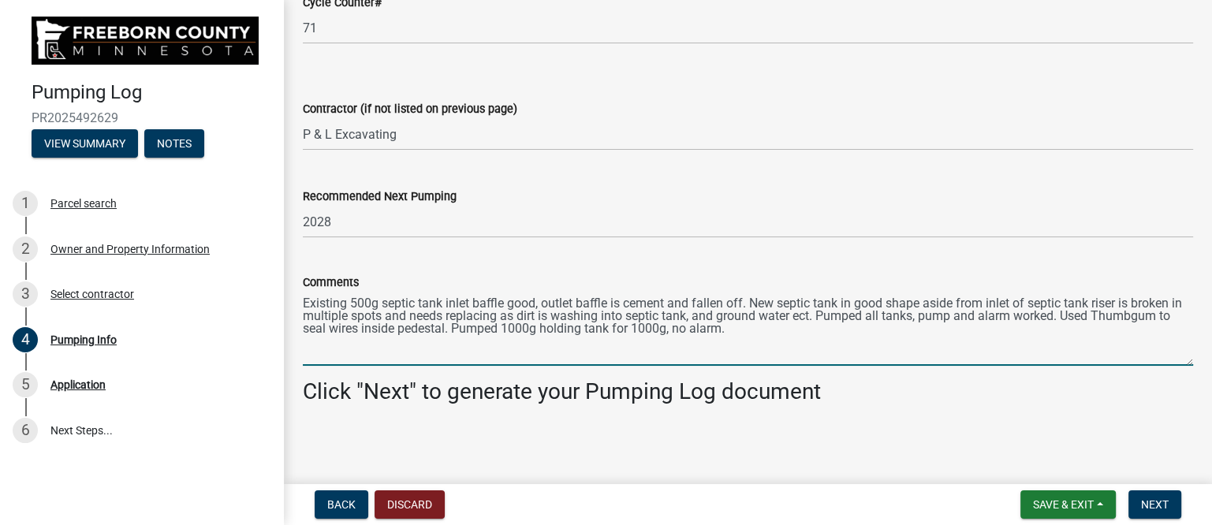
scroll to position [2177, 0]
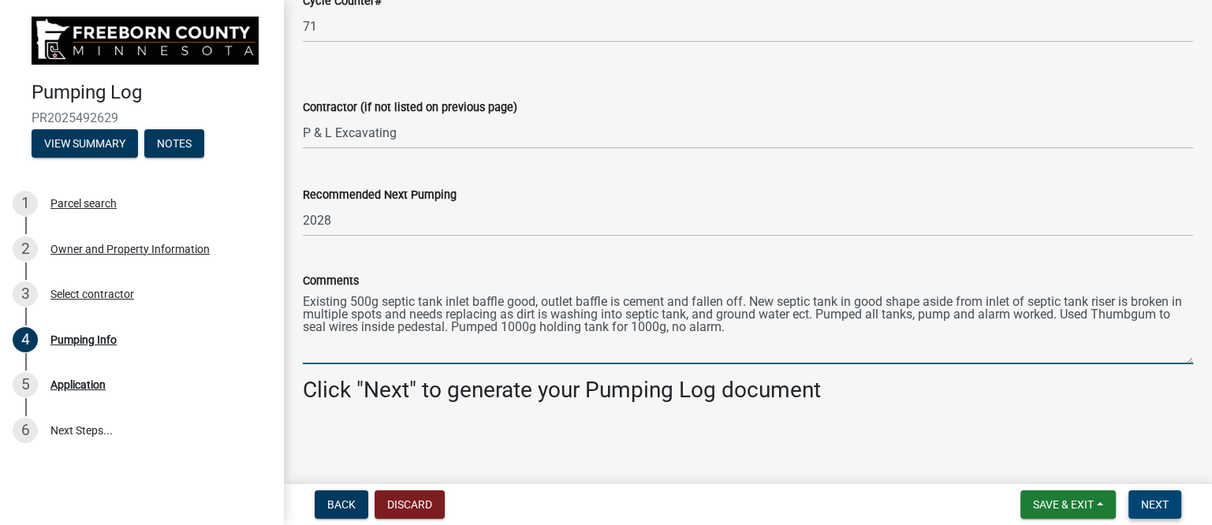
type textarea "Existing 500g septic tank inlet baffle good, outlet baffle is cement and fallen…"
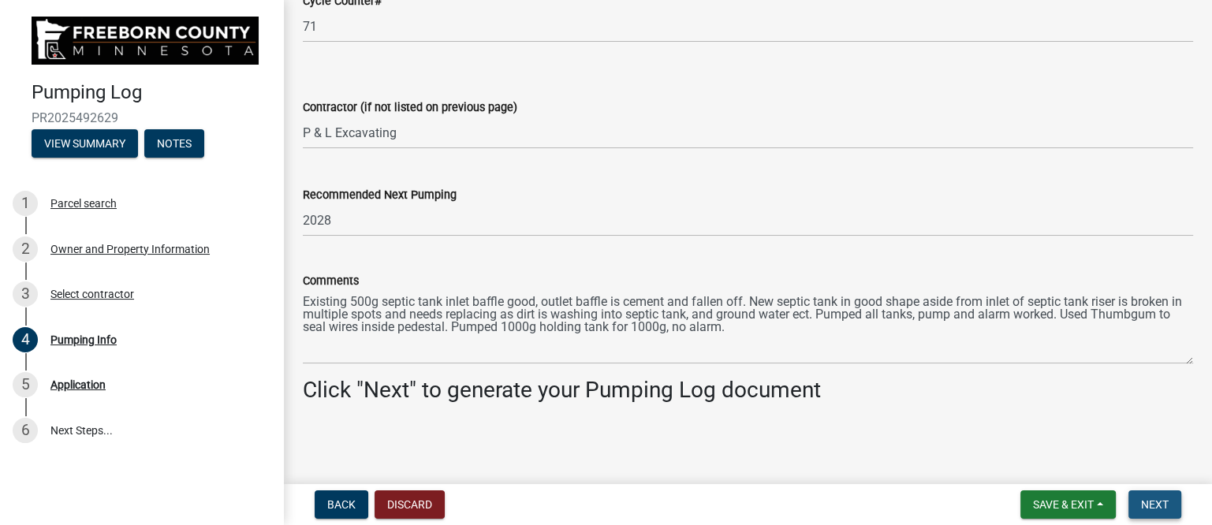
click at [1157, 502] on span "Next" at bounding box center [1155, 504] width 28 height 13
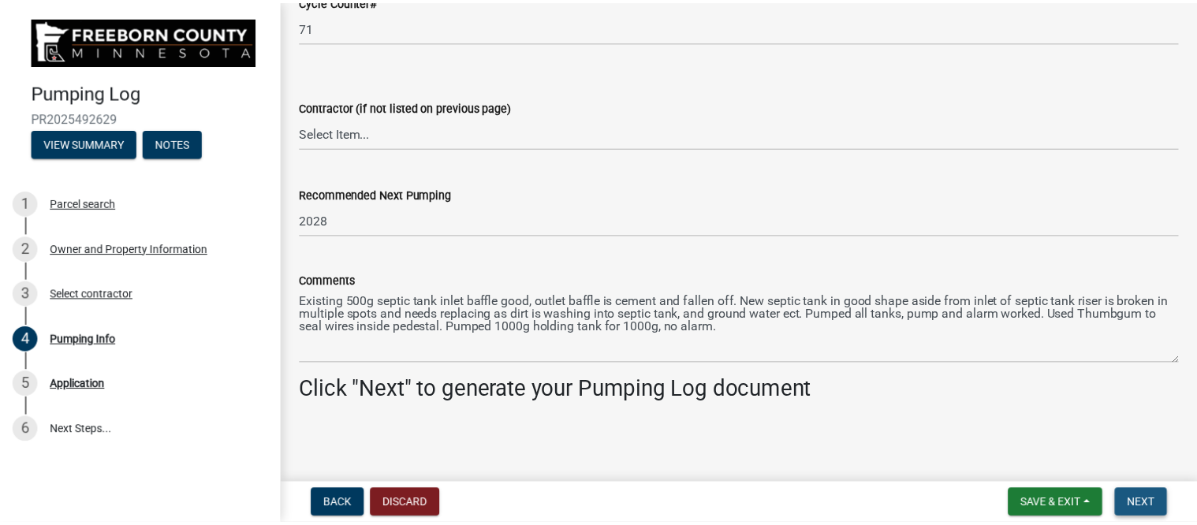
scroll to position [0, 0]
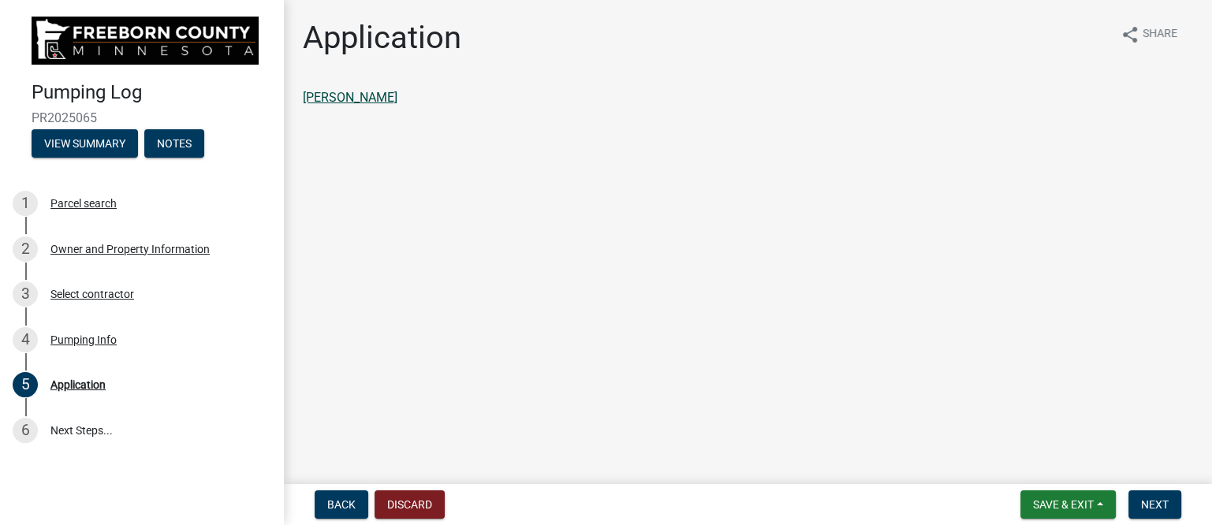
click at [340, 97] on link "[PERSON_NAME]" at bounding box center [350, 97] width 95 height 15
click at [1160, 506] on span "Next" at bounding box center [1155, 504] width 28 height 13
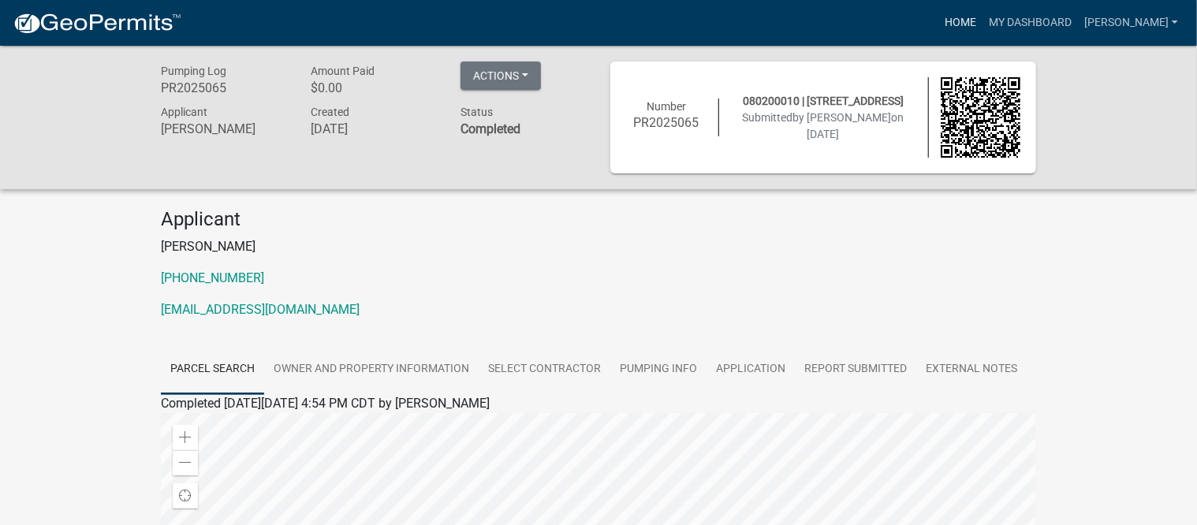
click at [969, 16] on link "Home" at bounding box center [961, 23] width 44 height 30
